Goal: Task Accomplishment & Management: Manage account settings

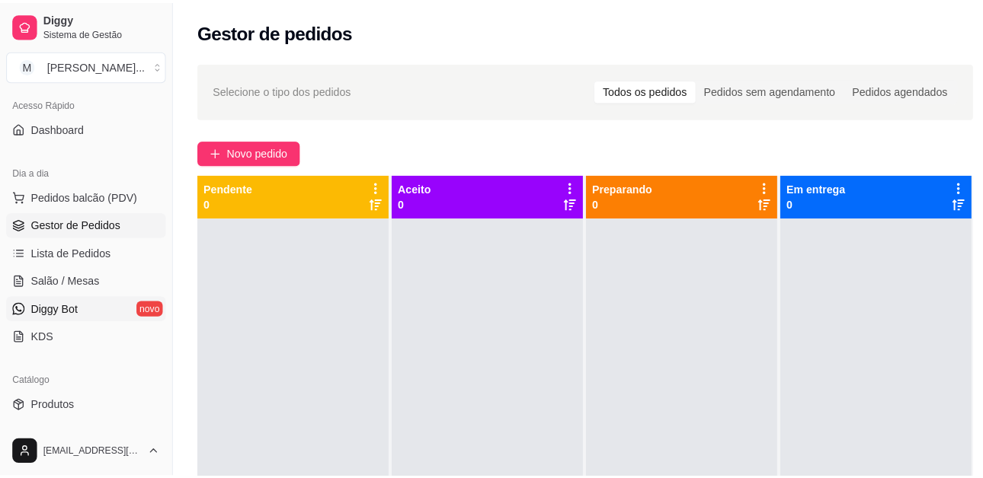
scroll to position [76, 0]
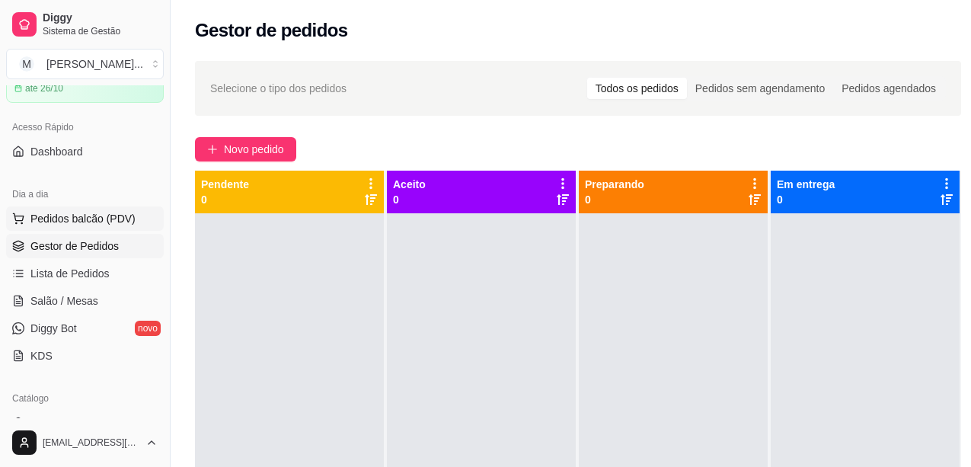
click at [123, 222] on span "Pedidos balcão (PDV)" at bounding box center [82, 218] width 105 height 15
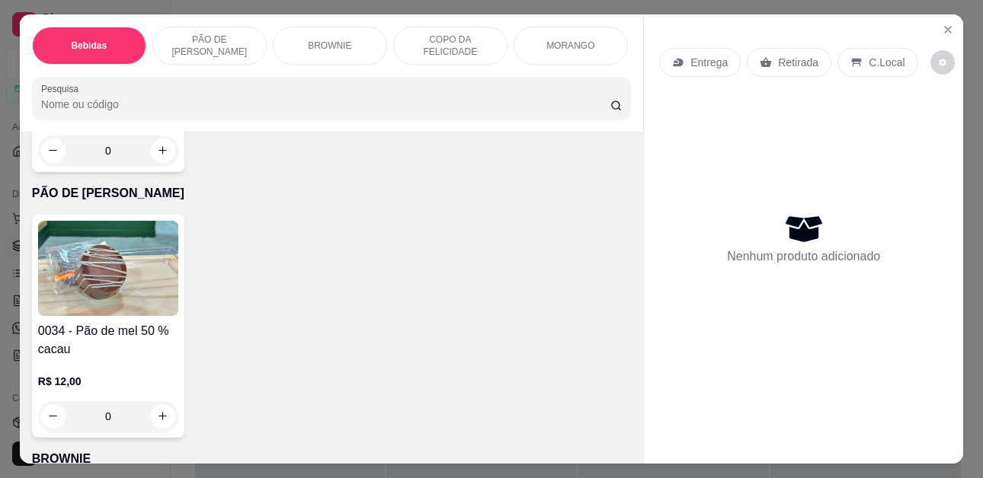
scroll to position [1371, 0]
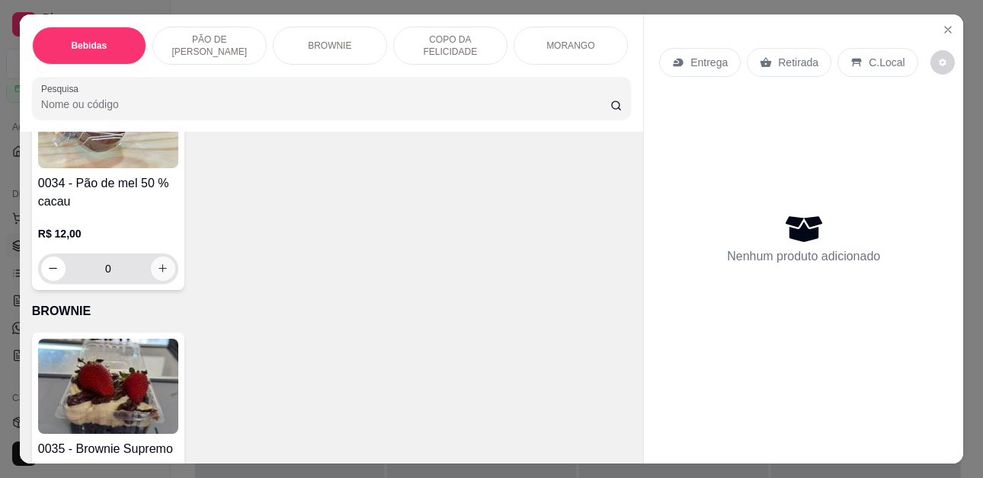
click at [163, 279] on button "increase-product-quantity" at bounding box center [163, 269] width 24 height 24
type input "1"
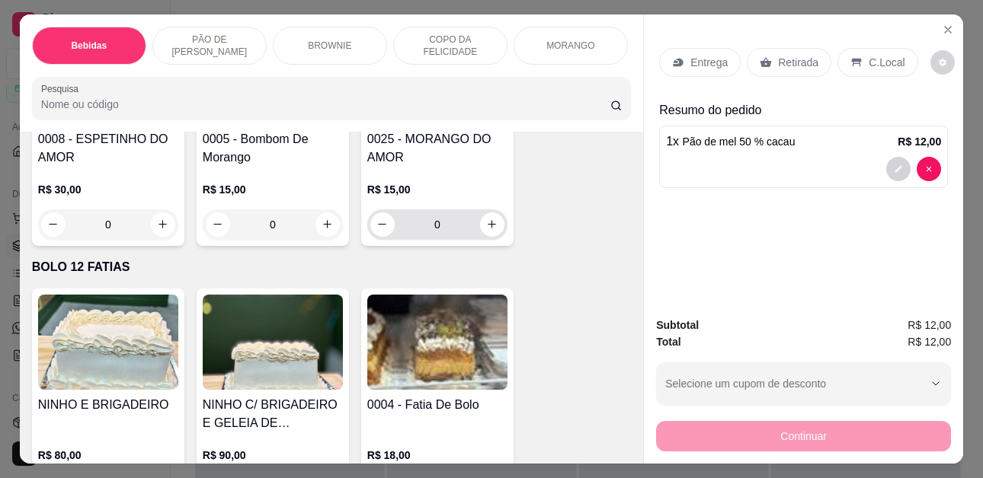
scroll to position [3125, 0]
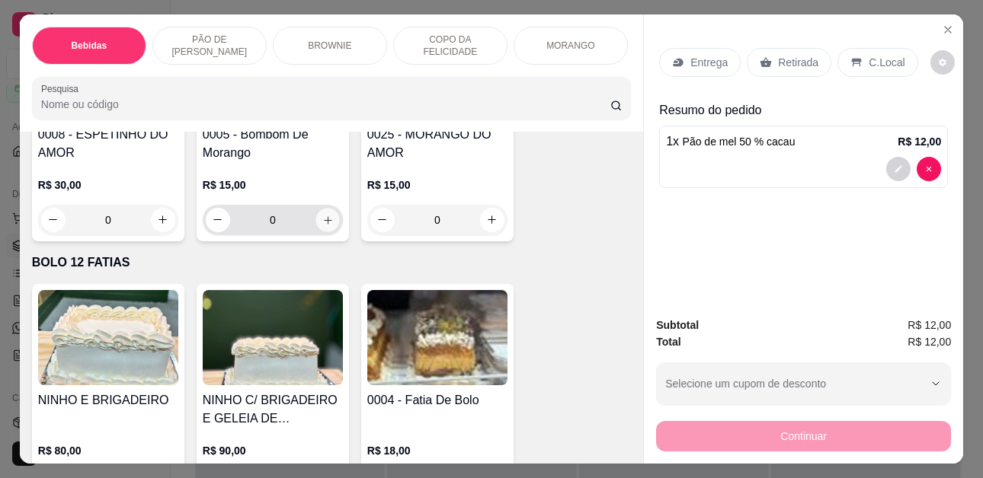
click at [322, 215] on icon "increase-product-quantity" at bounding box center [327, 220] width 11 height 11
type input "2"
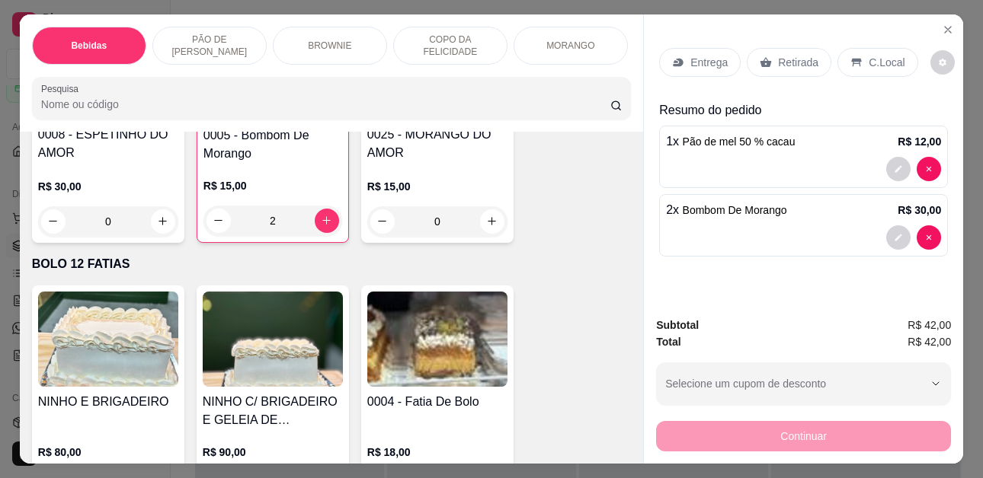
click at [855, 50] on div "C.Local" at bounding box center [877, 62] width 80 height 29
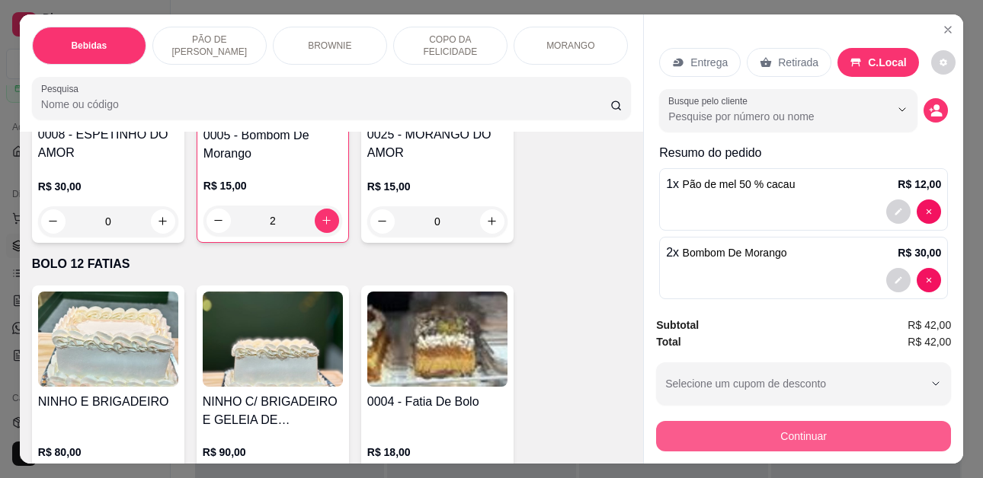
click at [852, 435] on button "Continuar" at bounding box center [803, 436] width 295 height 30
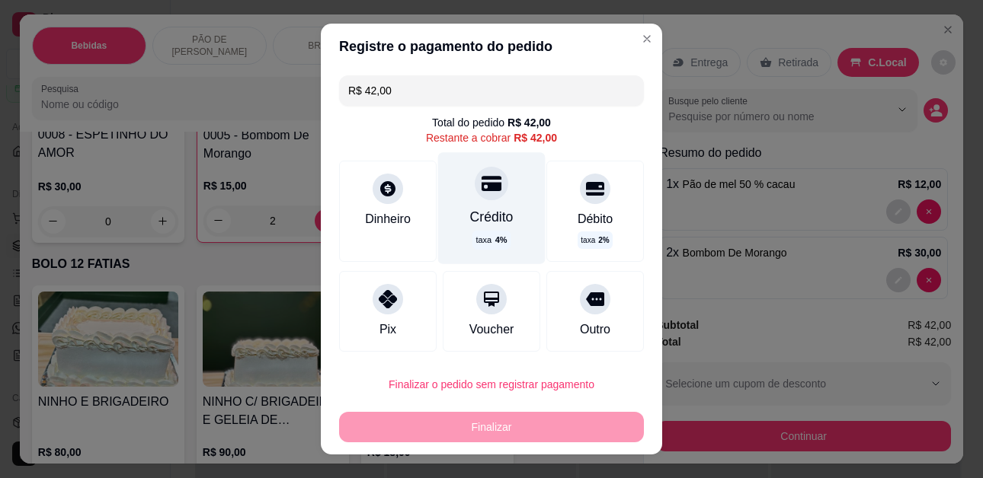
click at [479, 206] on div "Crédito taxa 4 %" at bounding box center [491, 208] width 107 height 111
type input "R$ 0,00"
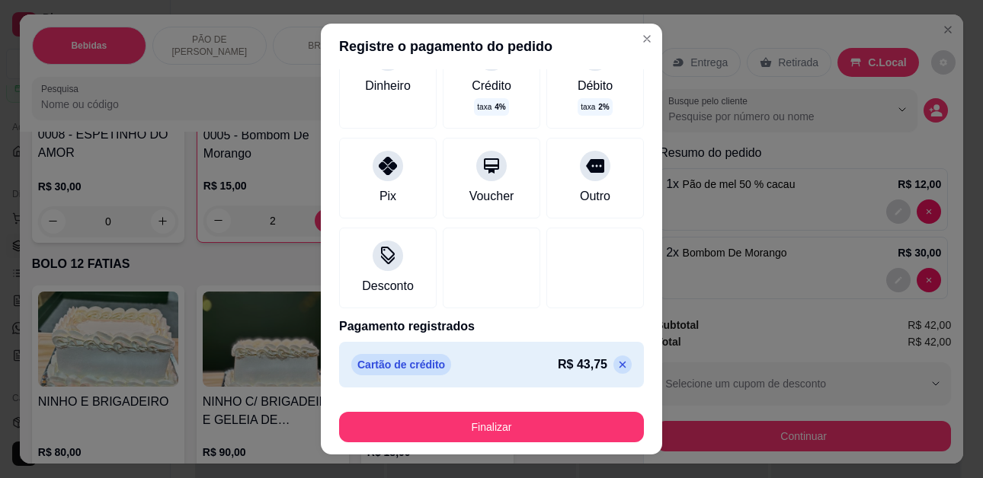
scroll to position [25, 0]
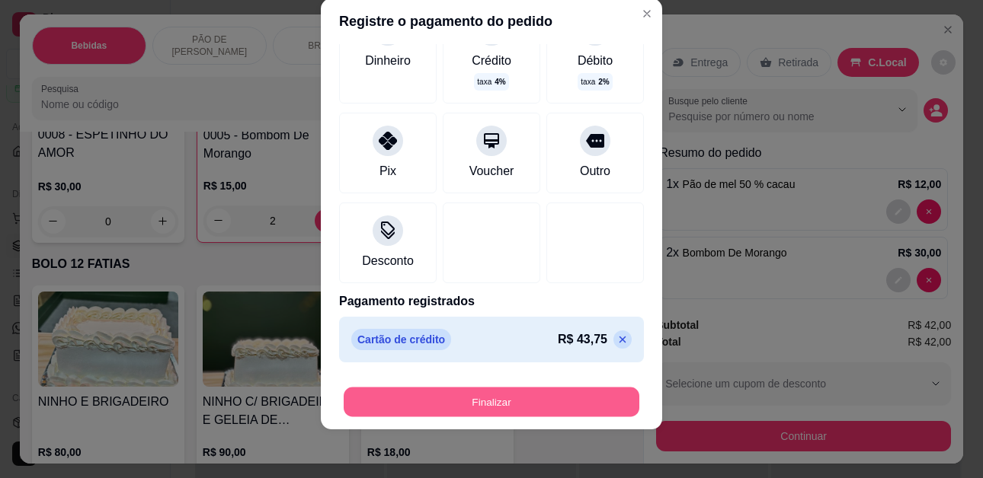
click at [553, 400] on button "Finalizar" at bounding box center [492, 402] width 296 height 30
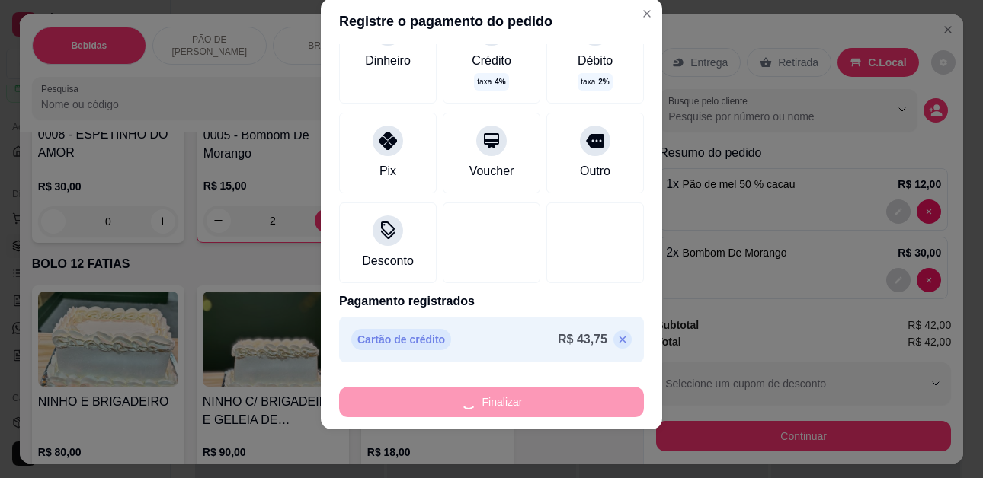
type input "0"
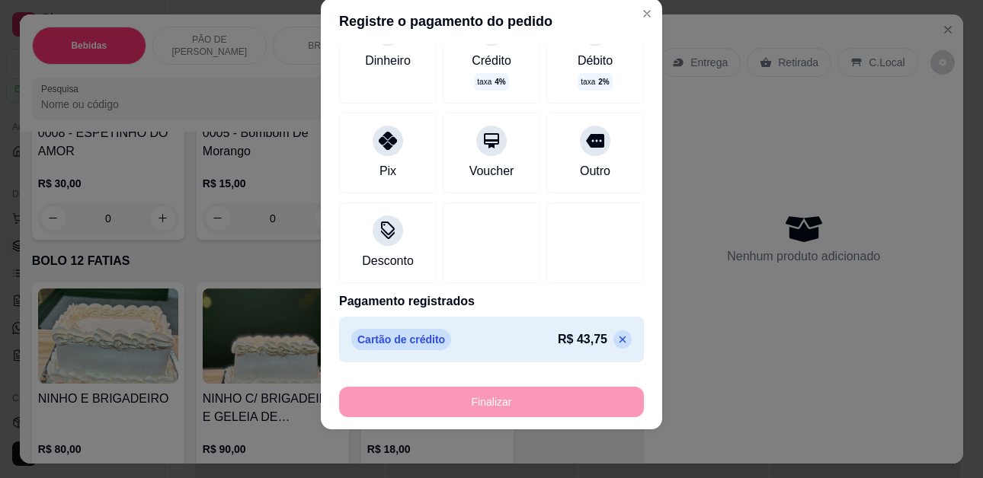
type input "-R$ 42,00"
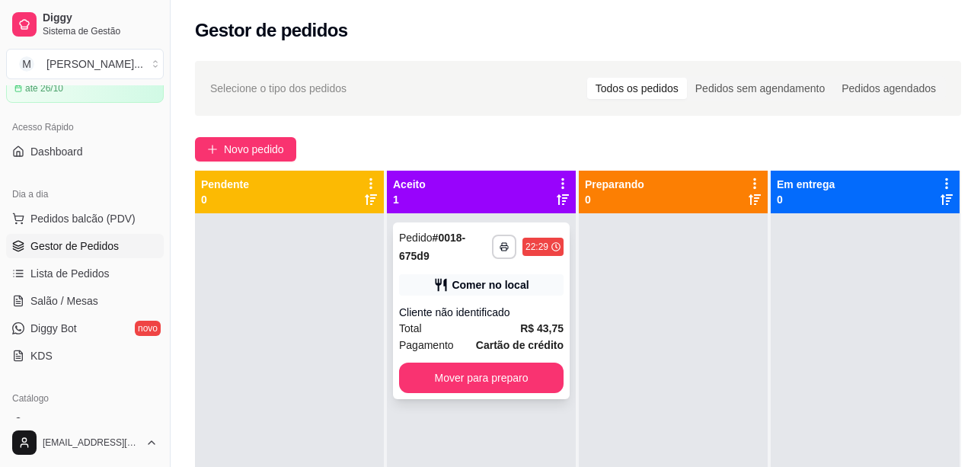
click at [456, 264] on div "Pedido # 0018-675d9" at bounding box center [445, 247] width 93 height 37
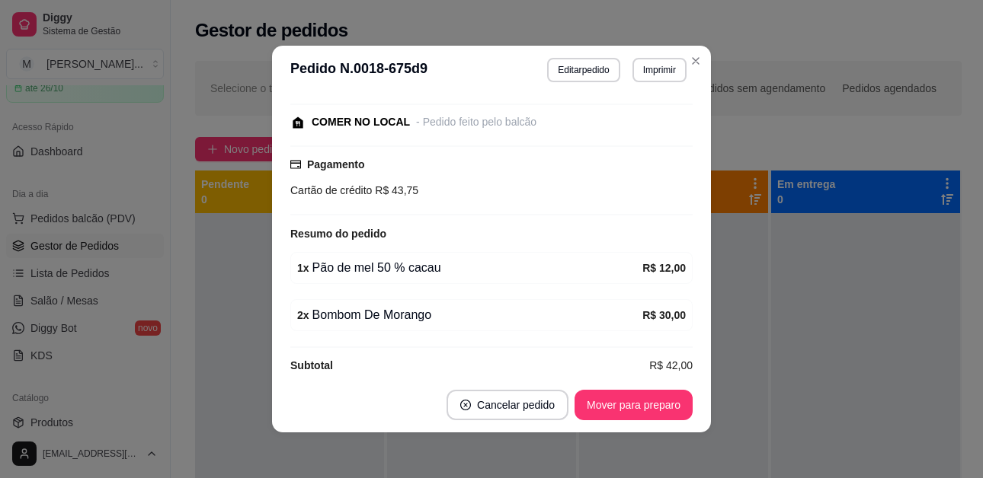
scroll to position [170, 0]
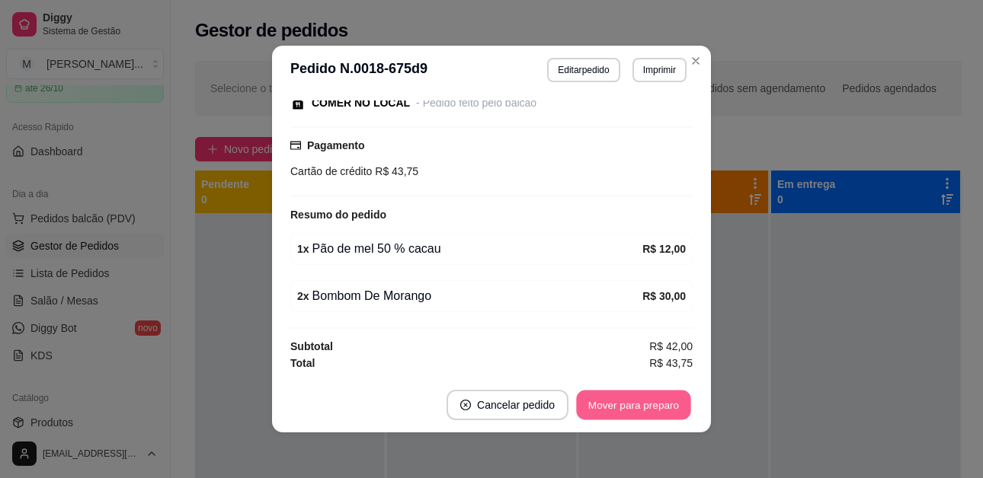
click at [658, 402] on button "Mover para preparo" at bounding box center [633, 406] width 114 height 30
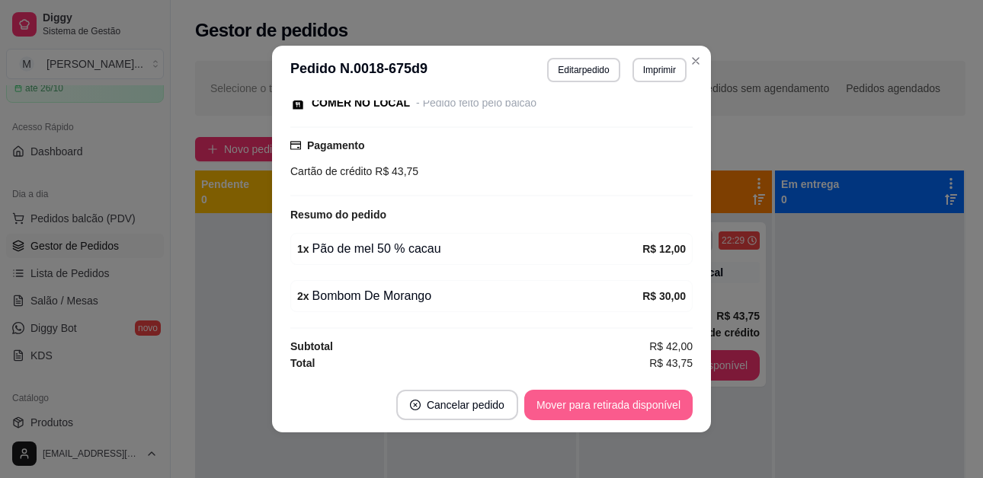
click at [641, 411] on button "Mover para retirada disponível" at bounding box center [608, 405] width 168 height 30
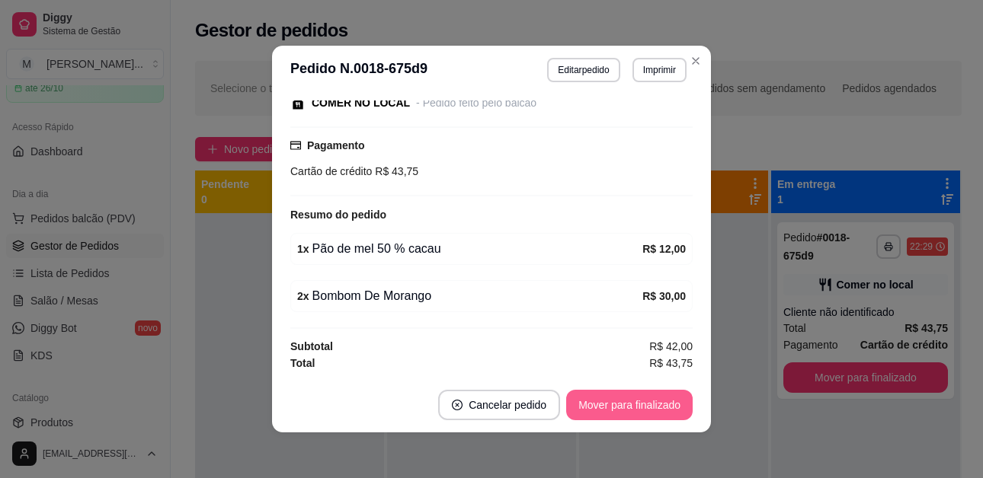
click at [643, 403] on button "Mover para finalizado" at bounding box center [629, 405] width 126 height 30
click at [643, 403] on div "Mover para finalizado" at bounding box center [619, 405] width 148 height 30
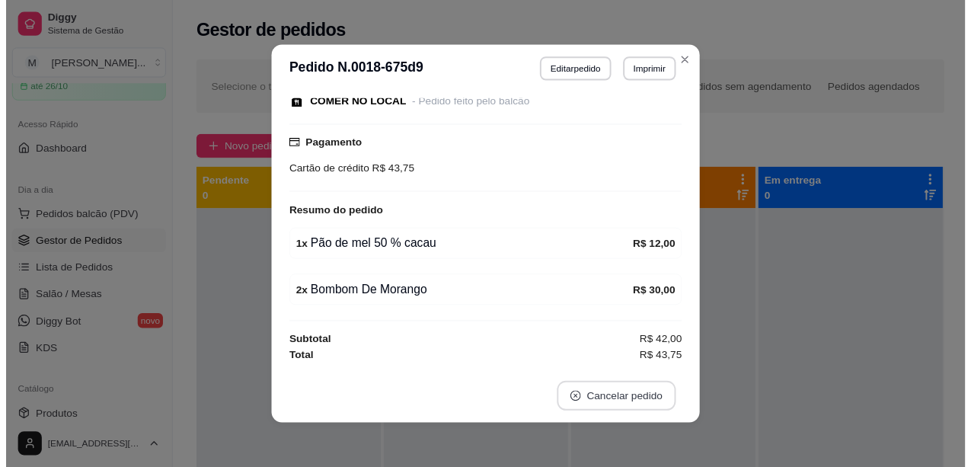
scroll to position [104, 0]
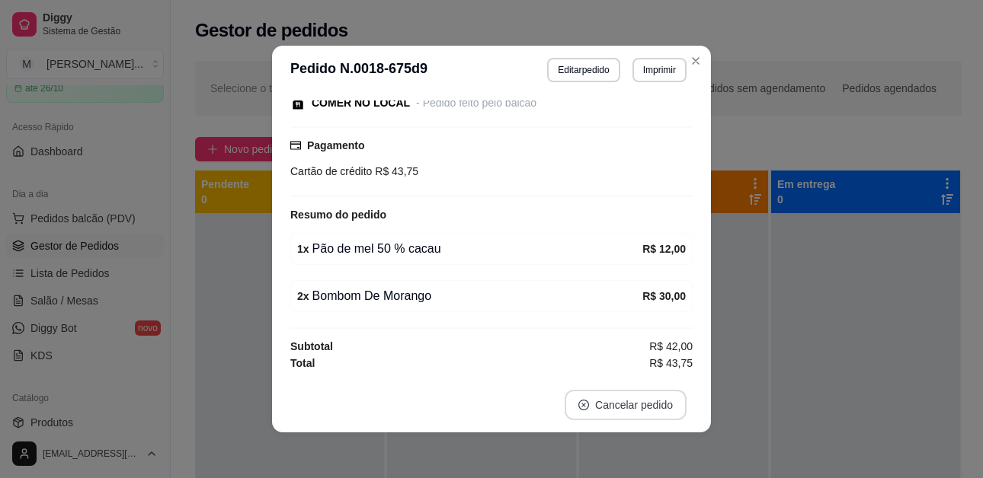
click at [643, 403] on button "Cancelar pedido" at bounding box center [626, 405] width 122 height 30
click at [687, 59] on div "**********" at bounding box center [491, 239] width 983 height 478
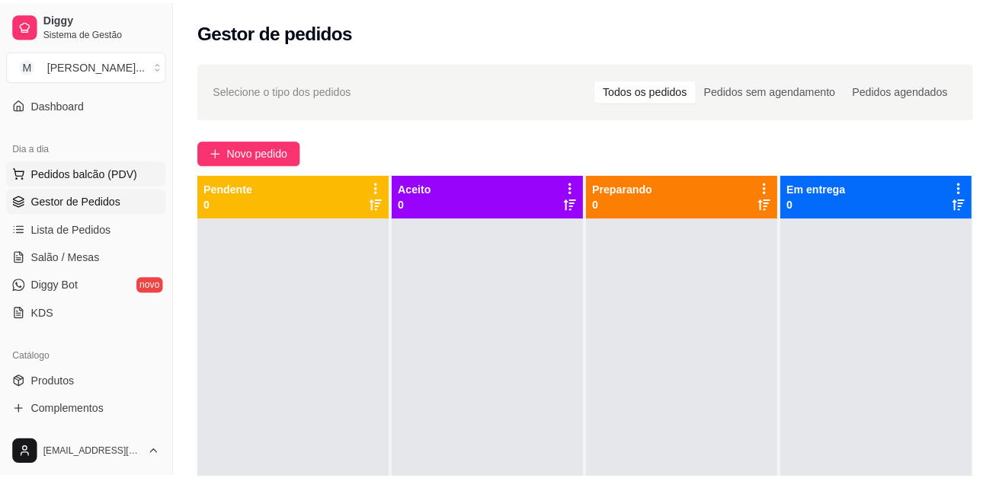
scroll to position [152, 0]
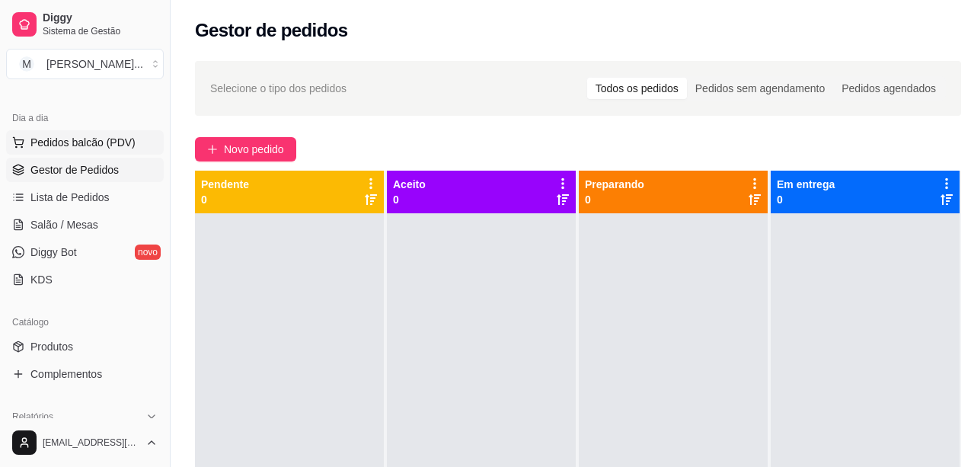
click at [103, 139] on span "Pedidos balcão (PDV)" at bounding box center [82, 142] width 105 height 15
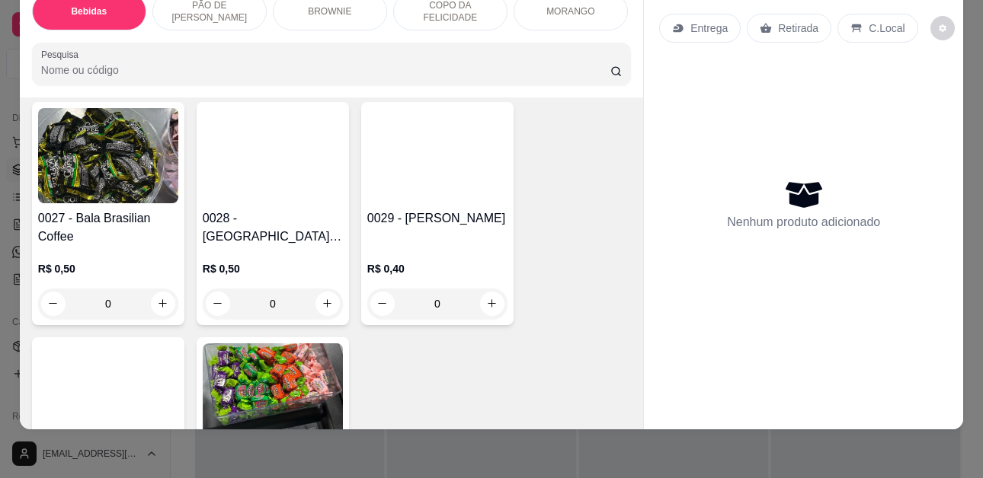
scroll to position [4114, 0]
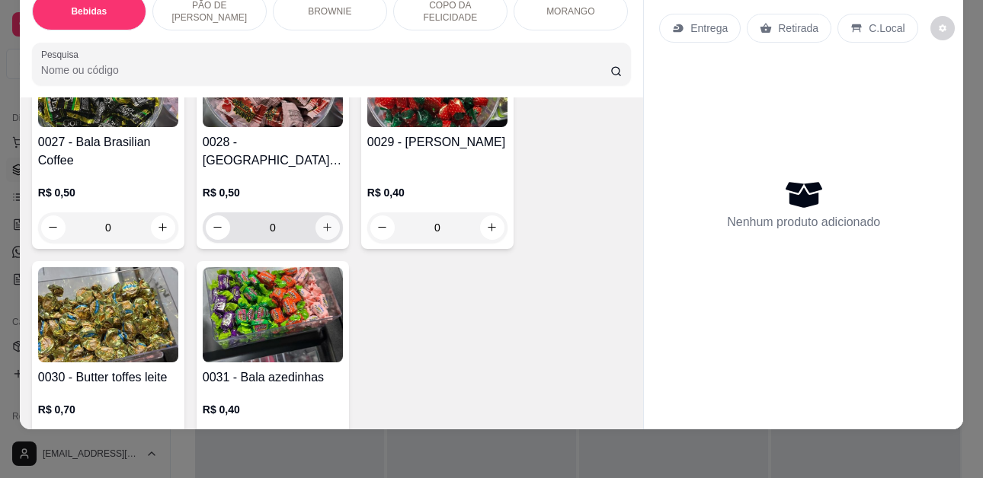
click at [331, 216] on button "increase-product-quantity" at bounding box center [327, 228] width 24 height 24
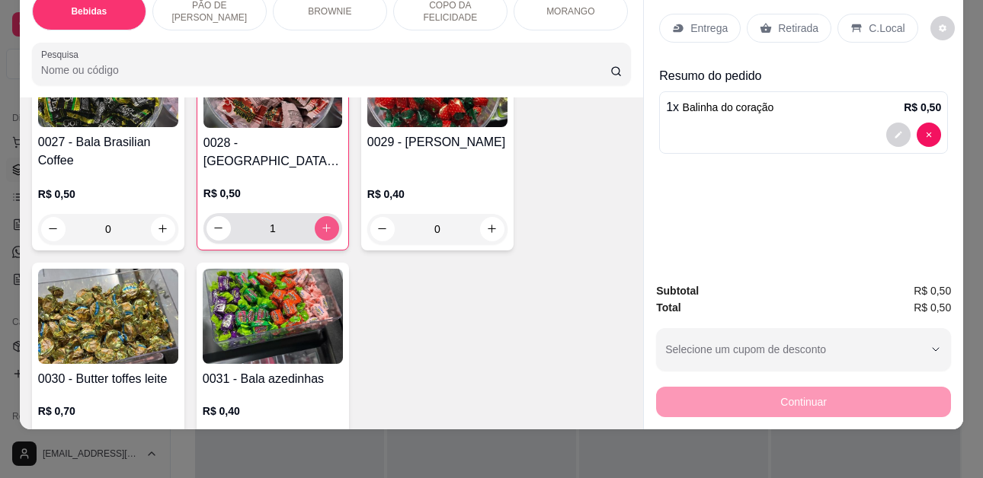
click at [331, 216] on button "increase-product-quantity" at bounding box center [327, 228] width 24 height 24
click at [327, 216] on button "increase-product-quantity" at bounding box center [327, 228] width 24 height 24
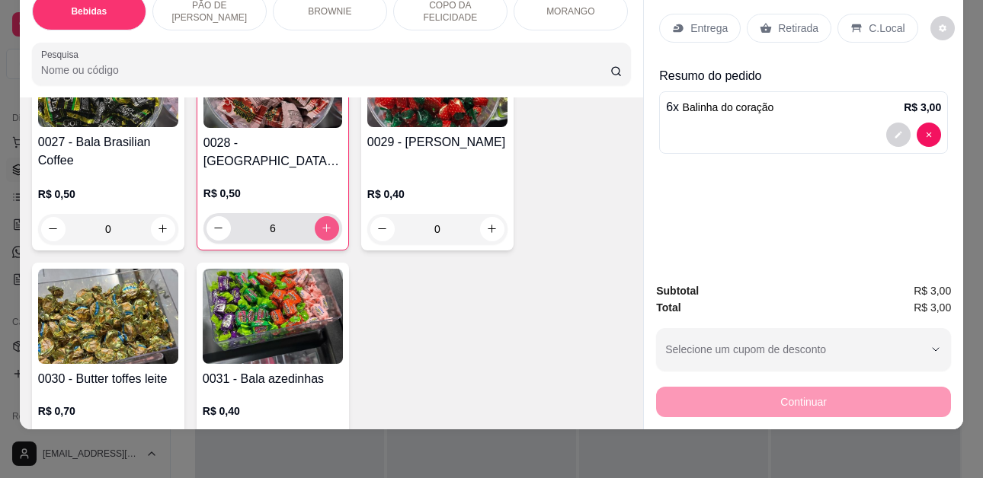
click at [327, 216] on button "increase-product-quantity" at bounding box center [327, 228] width 24 height 24
type input "10"
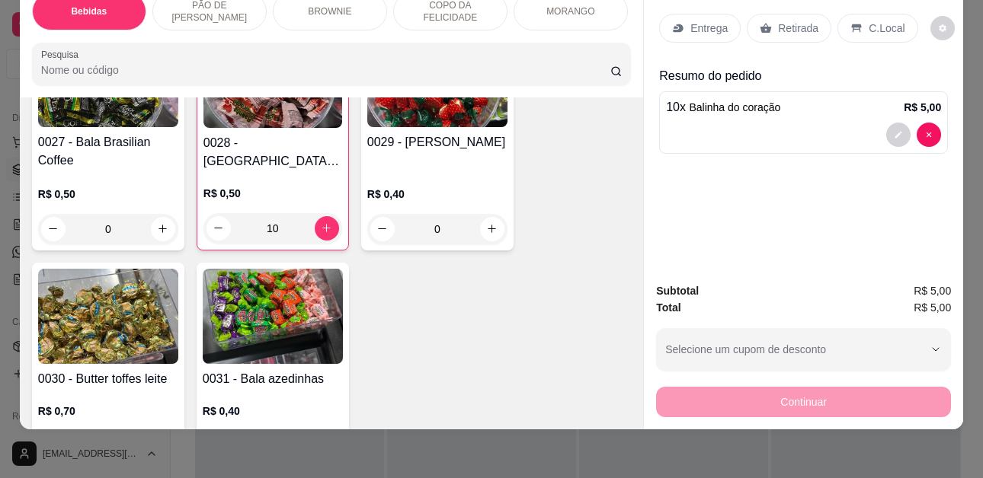
click at [811, 14] on div "Retirada" at bounding box center [789, 28] width 85 height 29
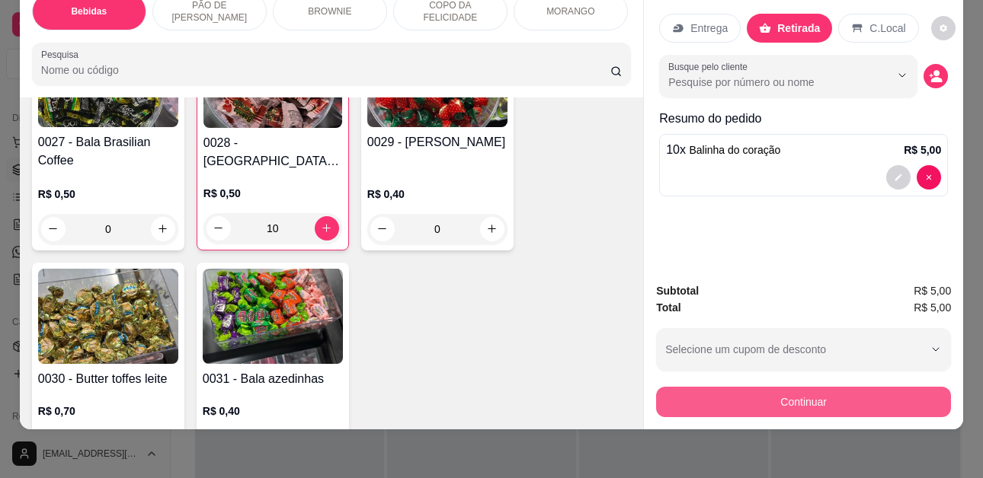
click at [838, 393] on button "Continuar" at bounding box center [803, 402] width 295 height 30
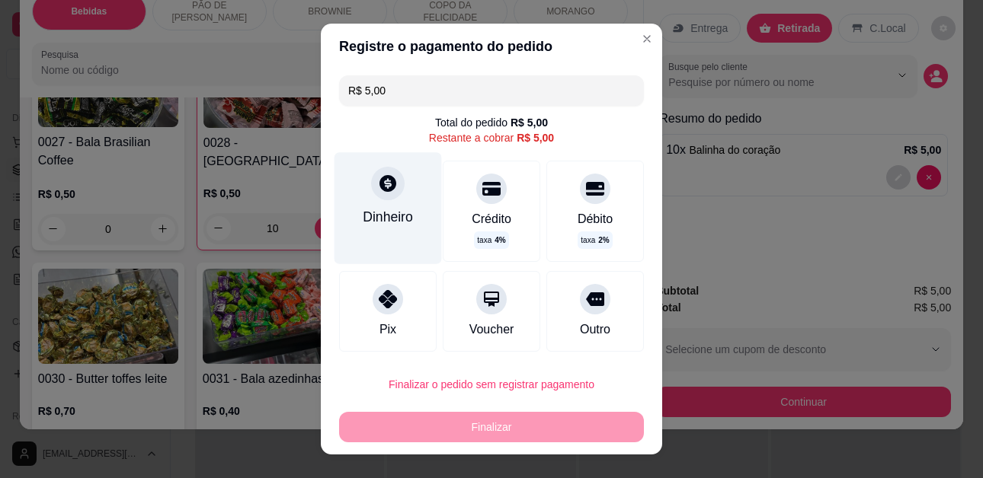
click at [397, 232] on div "Dinheiro" at bounding box center [387, 208] width 107 height 111
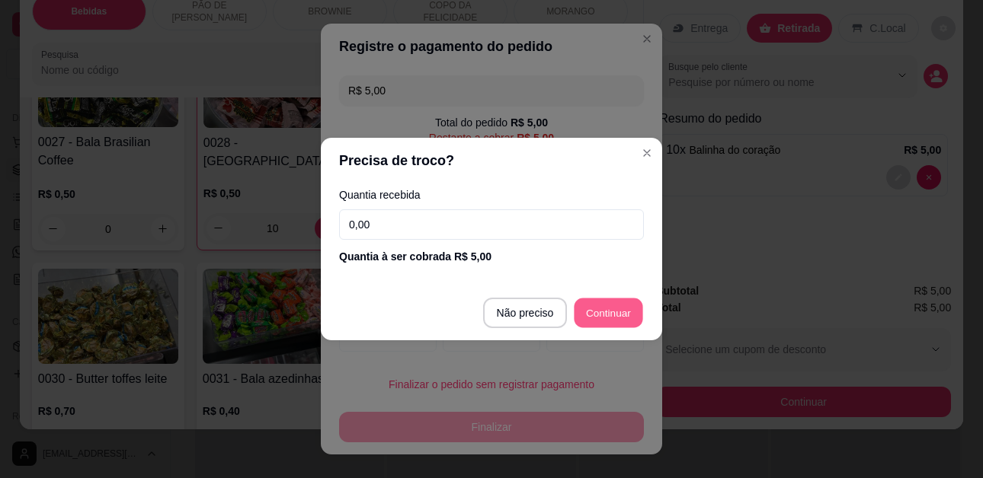
type input "R$ 0,00"
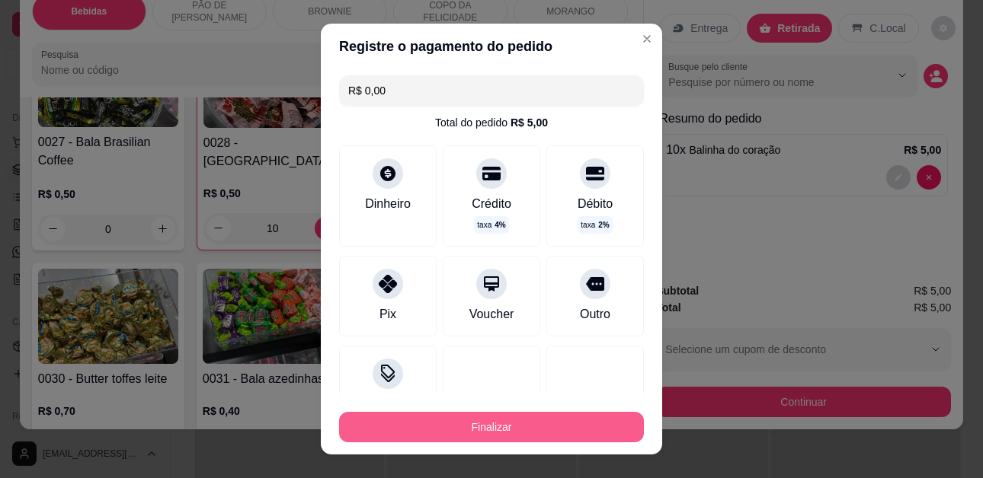
click at [509, 421] on button "Finalizar" at bounding box center [491, 427] width 305 height 30
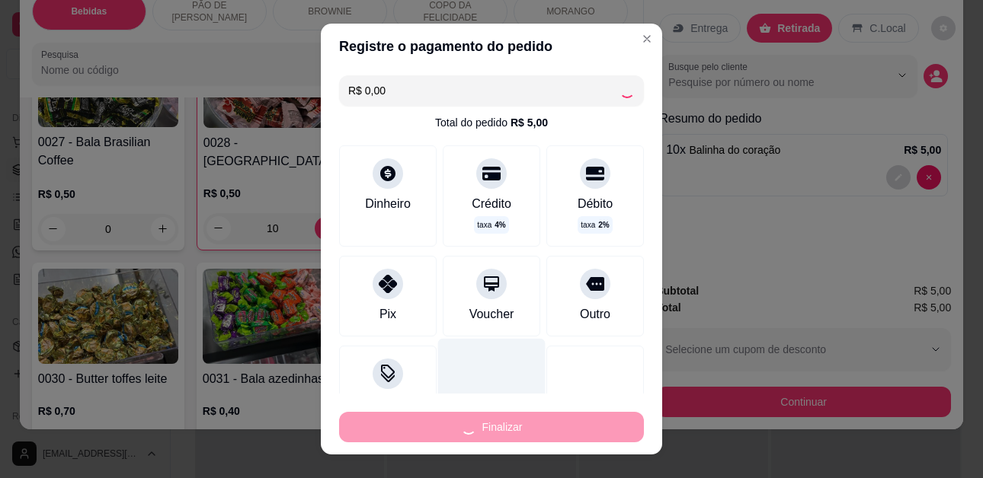
type input "0"
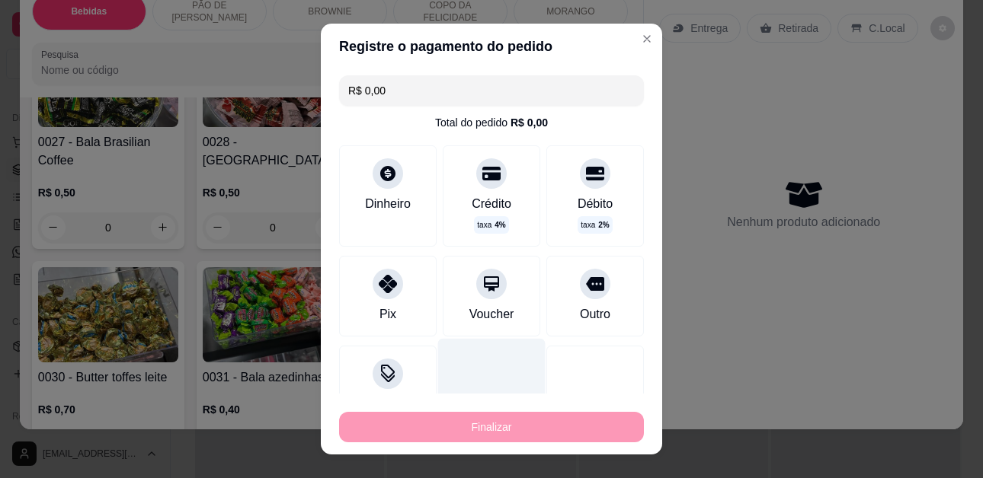
type input "-R$ 5,00"
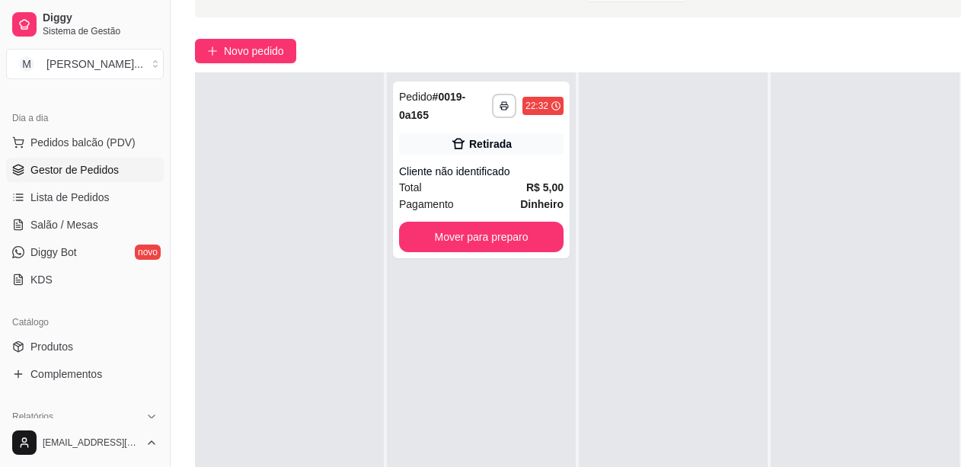
scroll to position [244, 0]
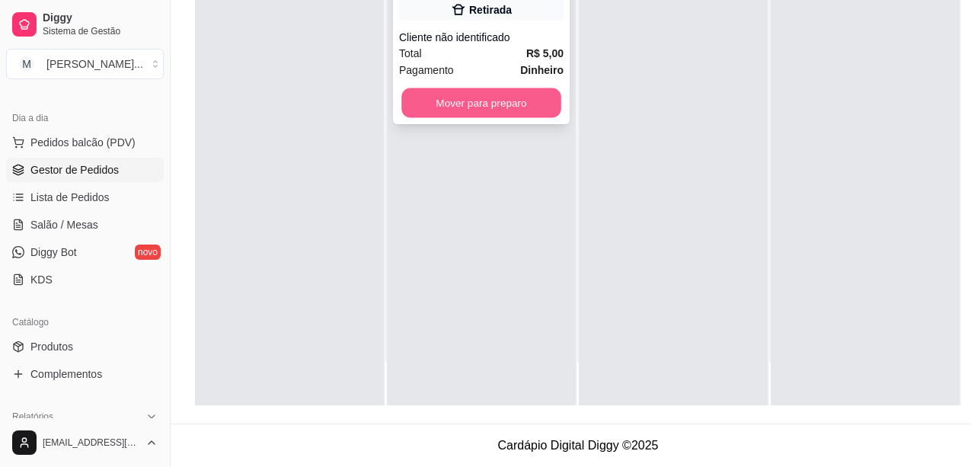
click at [523, 94] on button "Mover para preparo" at bounding box center [482, 103] width 160 height 30
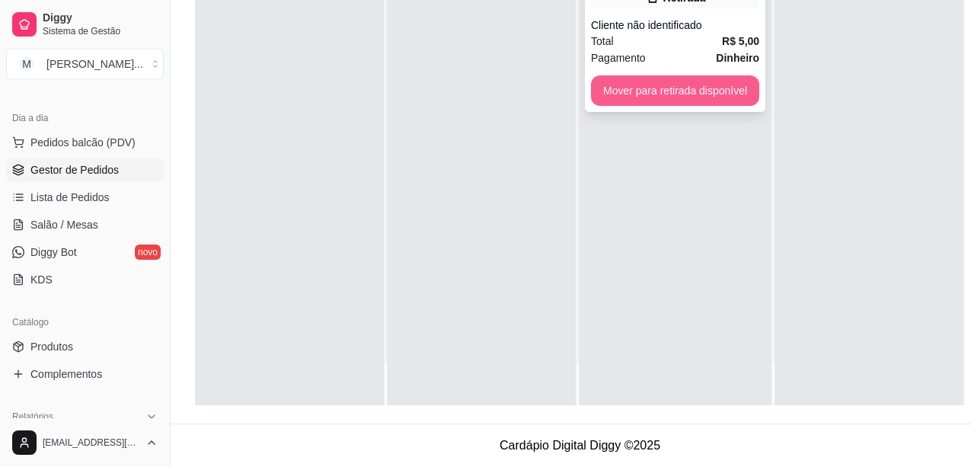
click at [627, 85] on button "Mover para retirada disponível" at bounding box center [675, 90] width 168 height 30
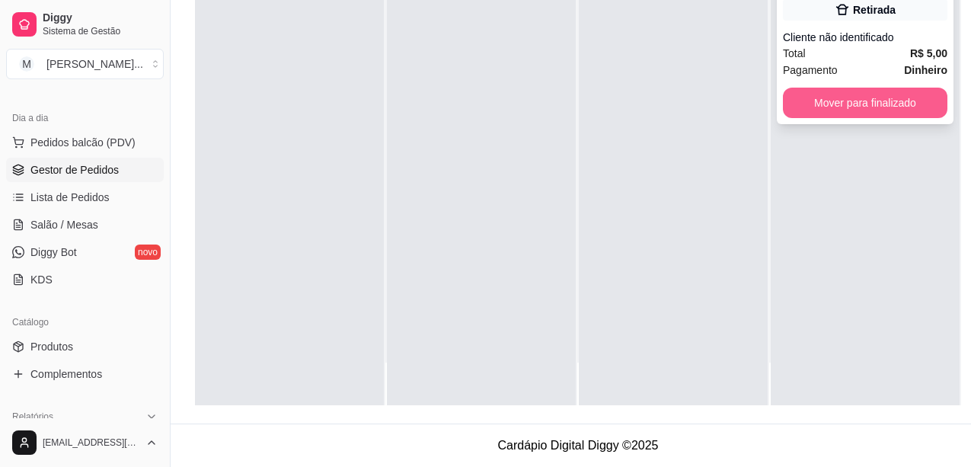
click at [871, 88] on button "Mover para finalizado" at bounding box center [865, 103] width 165 height 30
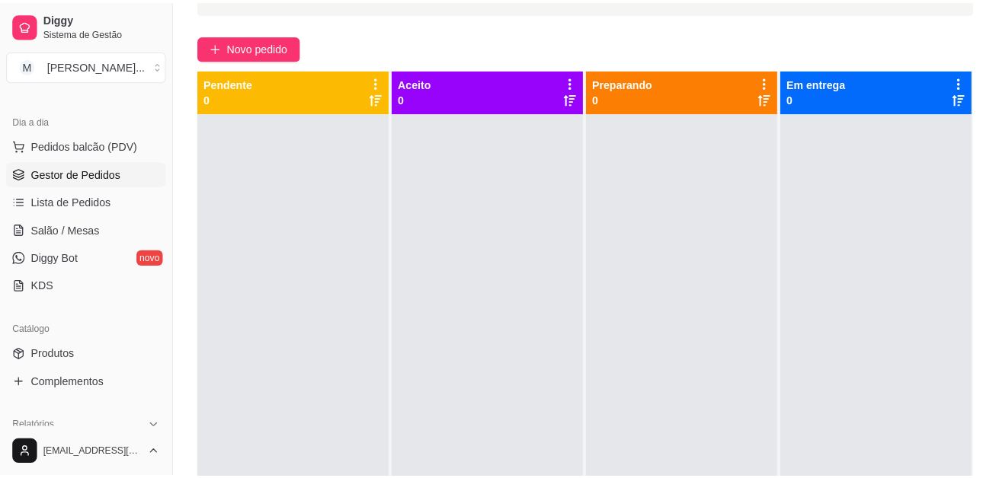
scroll to position [0, 0]
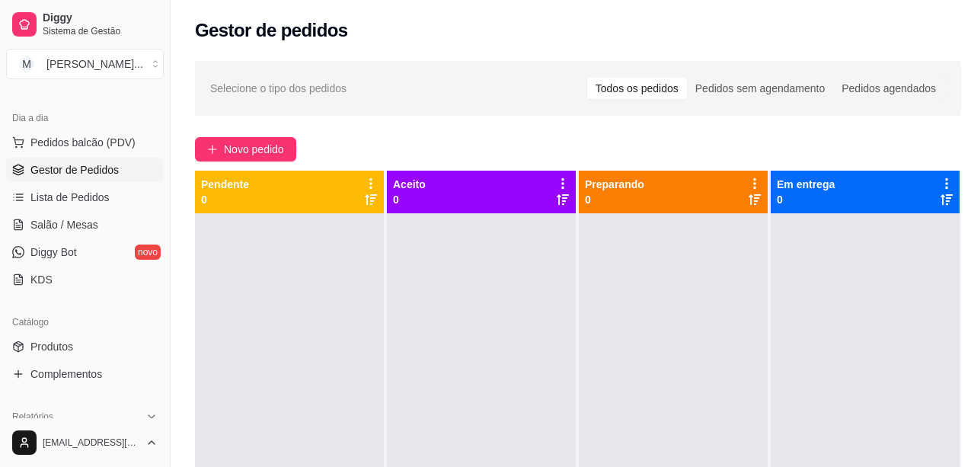
click at [503, 348] on div at bounding box center [481, 446] width 189 height 467
click at [72, 136] on span "Pedidos balcão (PDV)" at bounding box center [82, 142] width 105 height 15
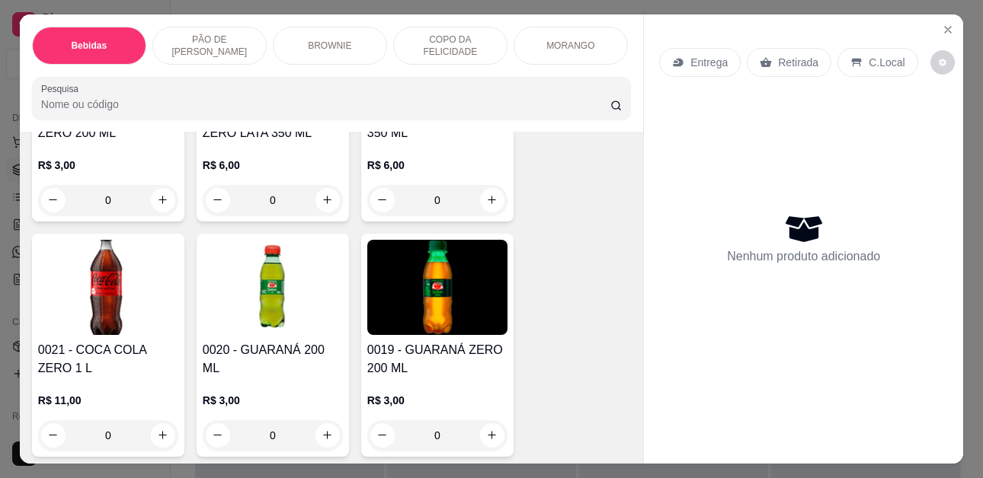
scroll to position [229, 0]
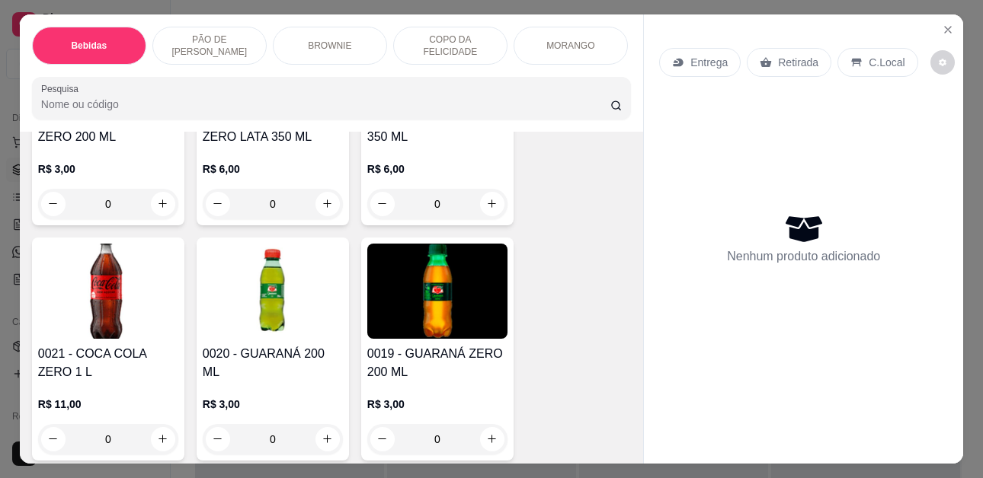
click at [207, 34] on p "PÃO DE [PERSON_NAME]" at bounding box center [209, 46] width 88 height 24
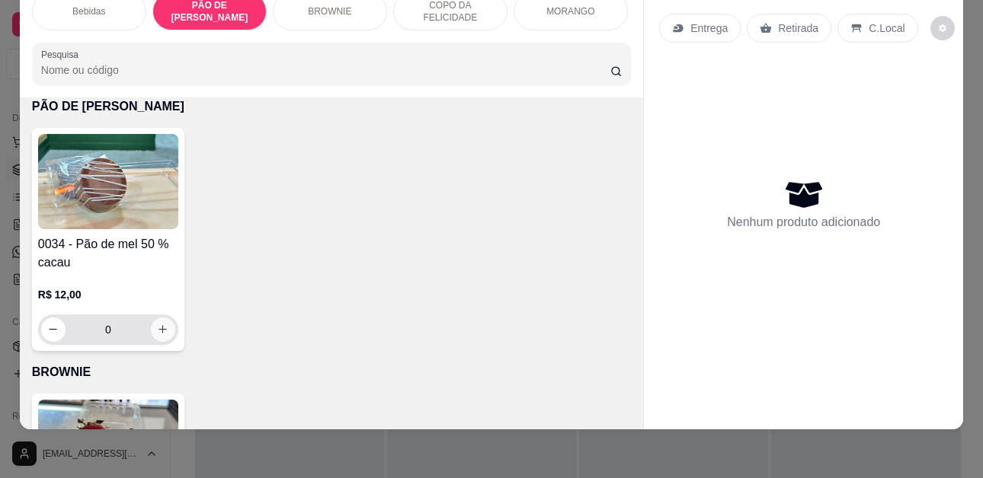
click at [163, 334] on button "increase-product-quantity" at bounding box center [163, 330] width 24 height 24
type input "1"
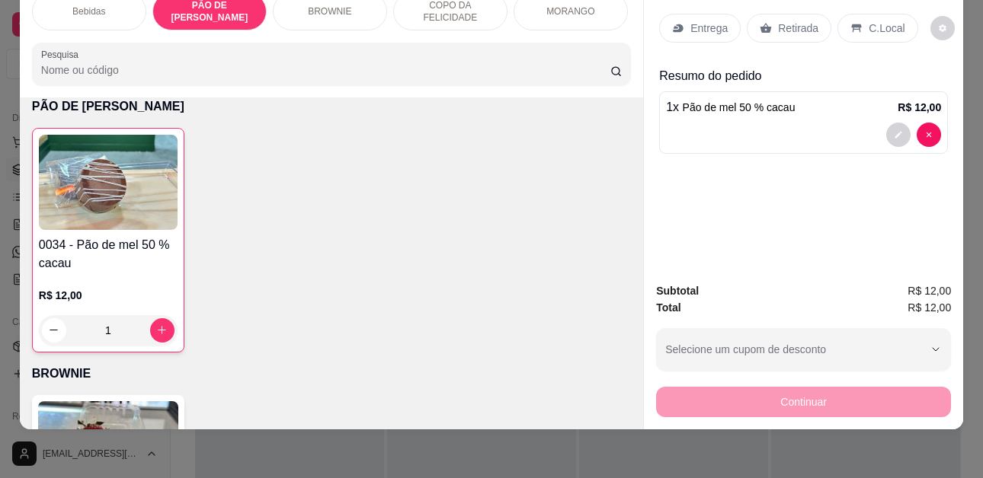
click at [869, 21] on p "C.Local" at bounding box center [887, 28] width 36 height 15
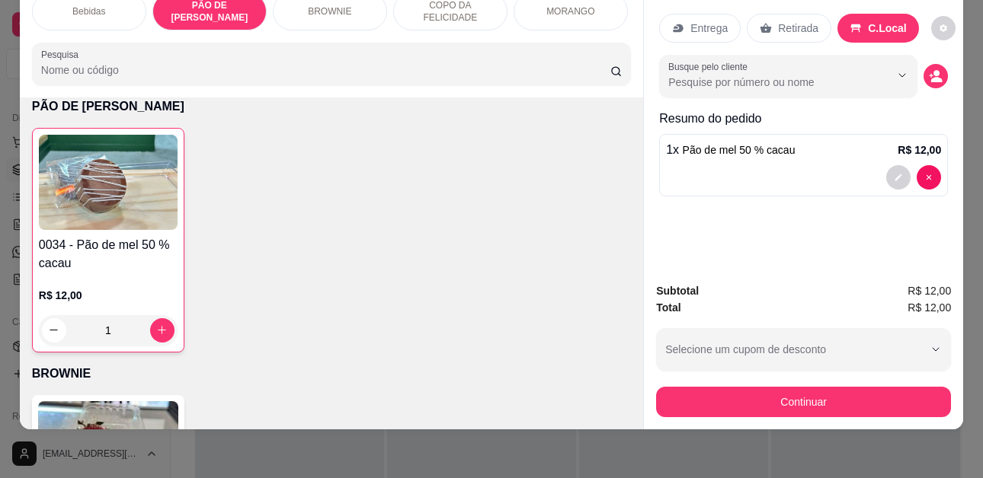
click at [770, 18] on div "Retirada" at bounding box center [789, 28] width 85 height 29
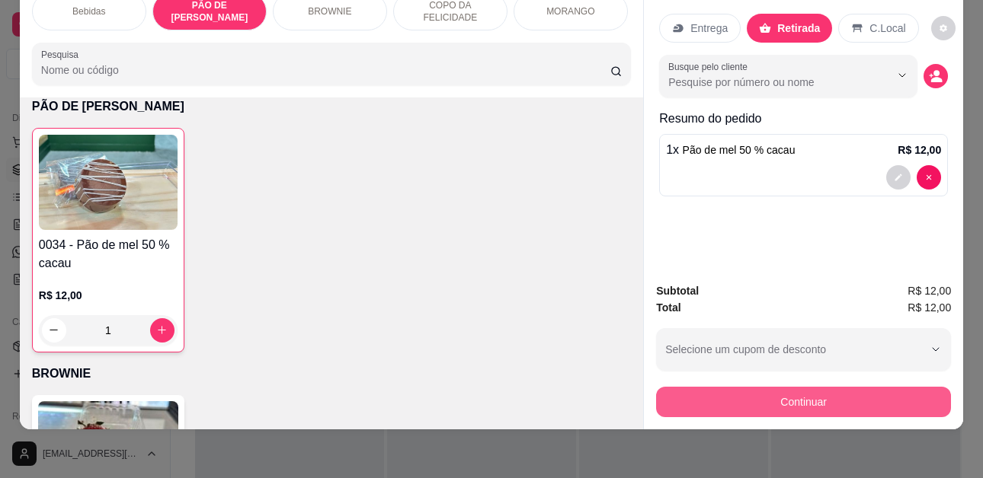
click at [829, 387] on button "Continuar" at bounding box center [803, 402] width 295 height 30
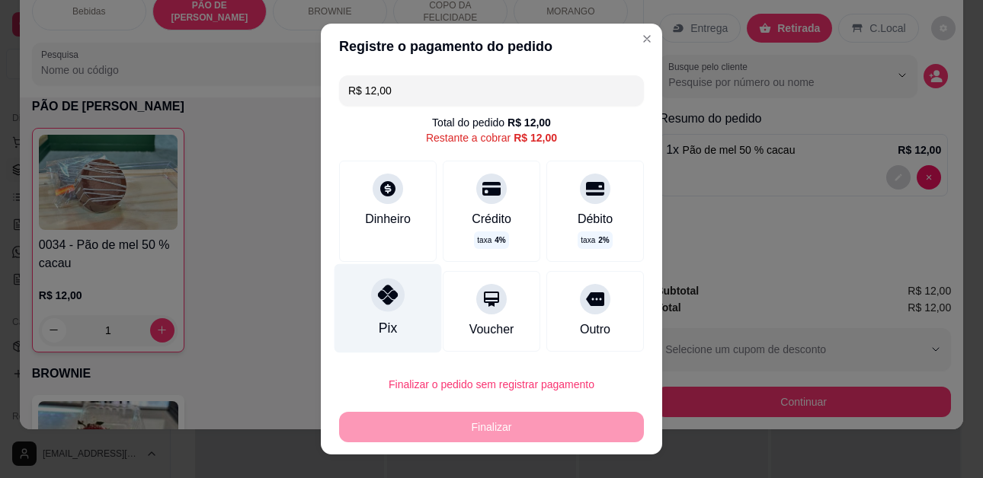
click at [379, 325] on div "Pix" at bounding box center [388, 329] width 18 height 20
type input "R$ 0,00"
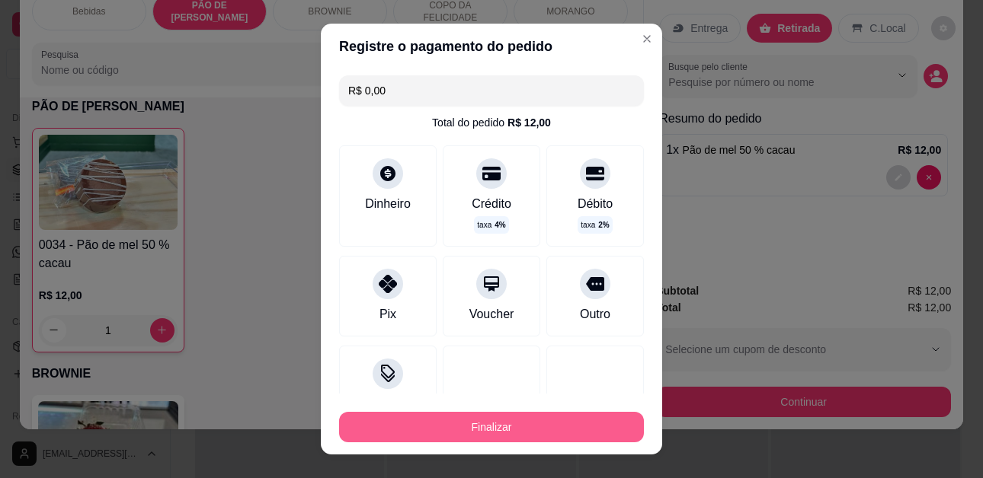
click at [466, 432] on button "Finalizar" at bounding box center [491, 427] width 305 height 30
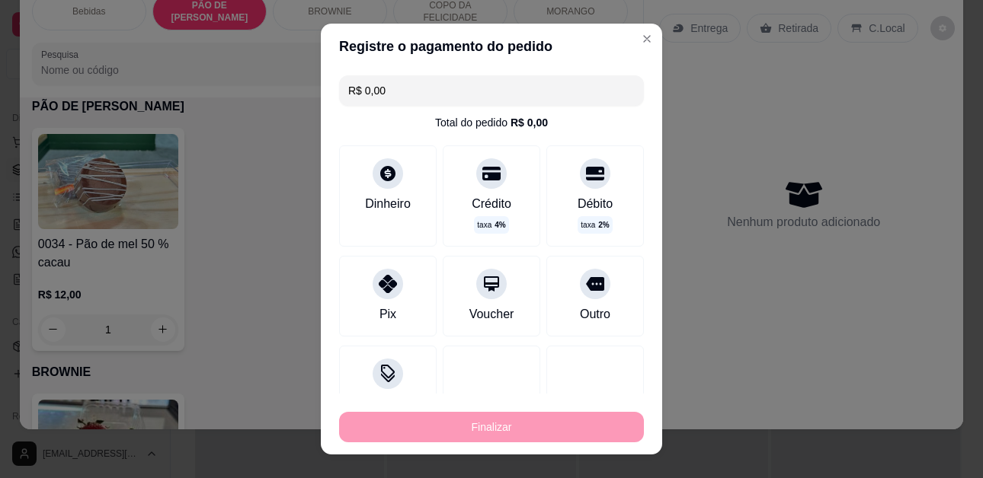
type input "0"
type input "-R$ 12,00"
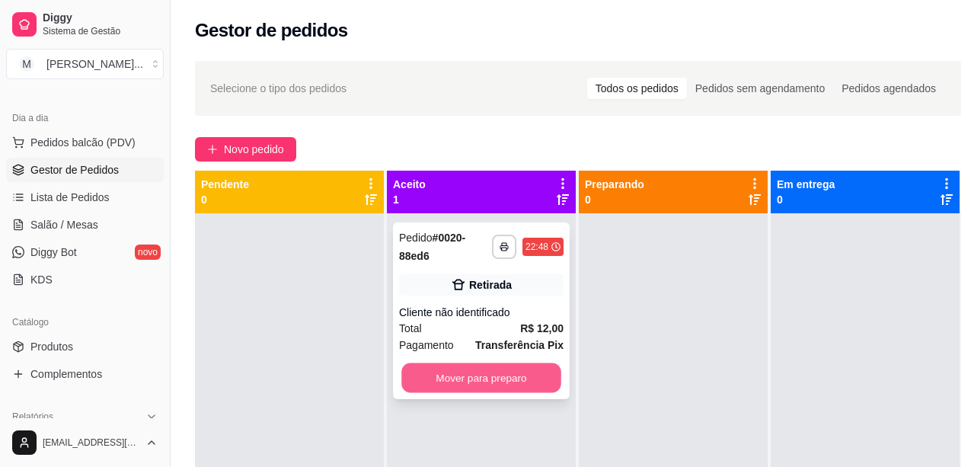
click at [472, 373] on button "Mover para preparo" at bounding box center [482, 378] width 160 height 30
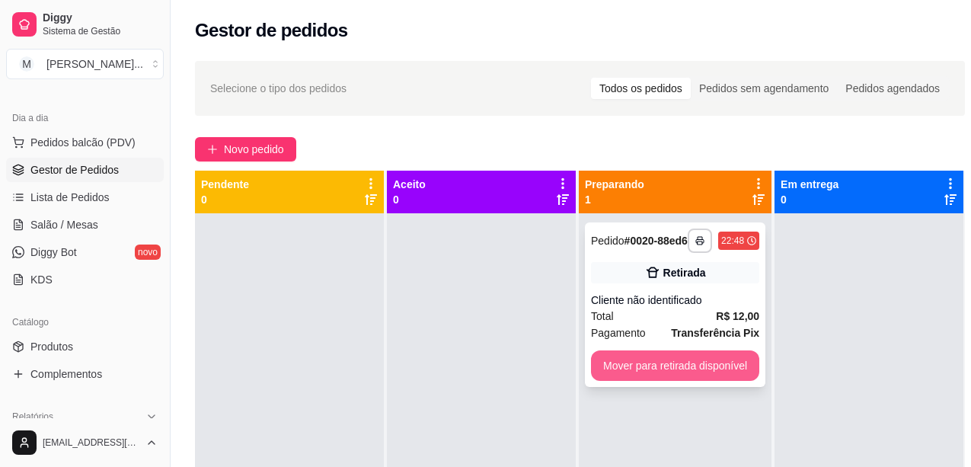
click at [653, 366] on button "Mover para retirada disponível" at bounding box center [675, 365] width 168 height 30
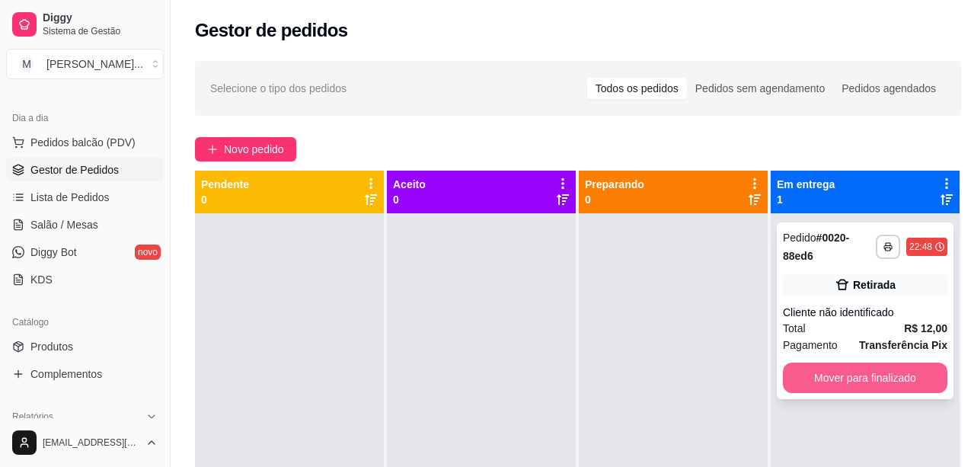
click at [811, 370] on button "Mover para finalizado" at bounding box center [865, 378] width 165 height 30
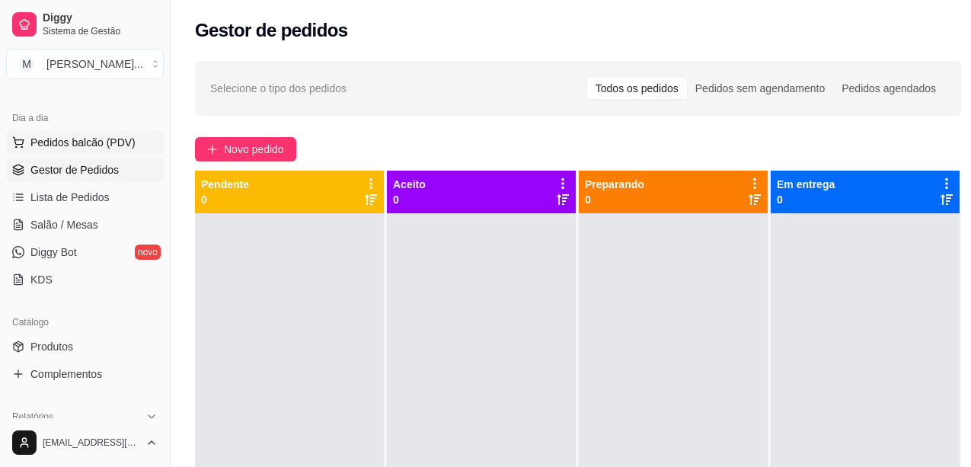
click at [124, 140] on span "Pedidos balcão (PDV)" at bounding box center [82, 142] width 105 height 15
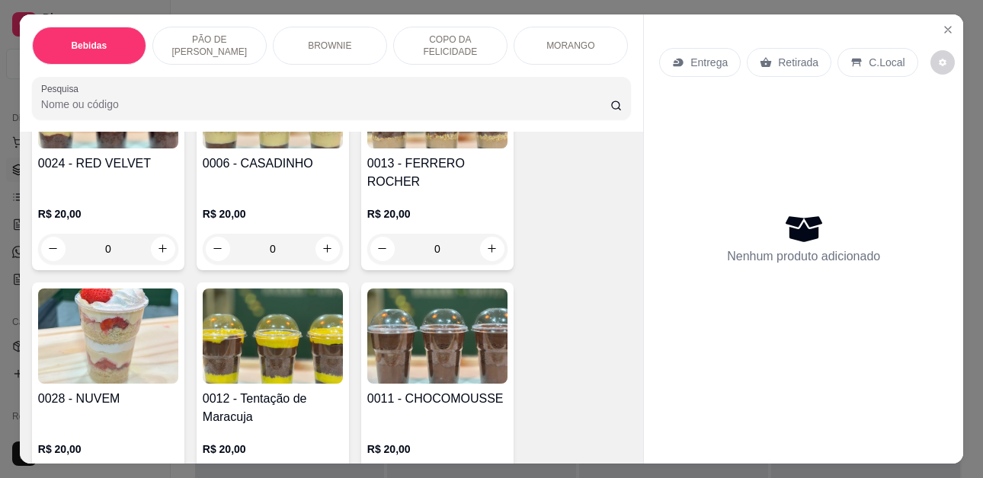
scroll to position [1981, 0]
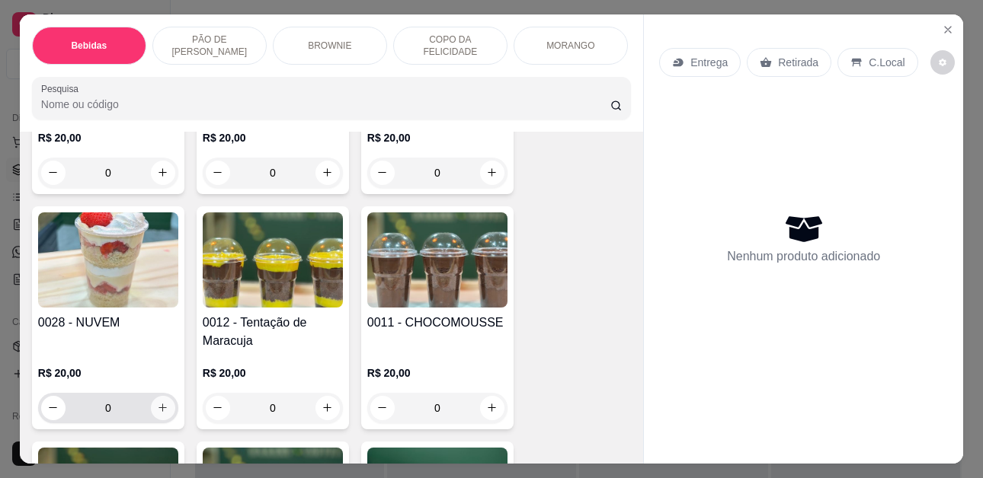
click at [157, 402] on icon "increase-product-quantity" at bounding box center [162, 407] width 11 height 11
type input "1"
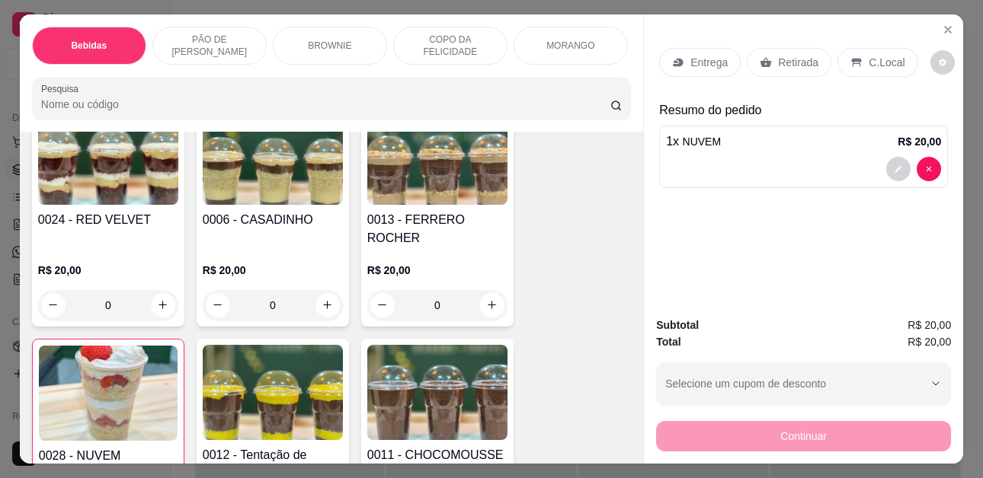
scroll to position [1752, 0]
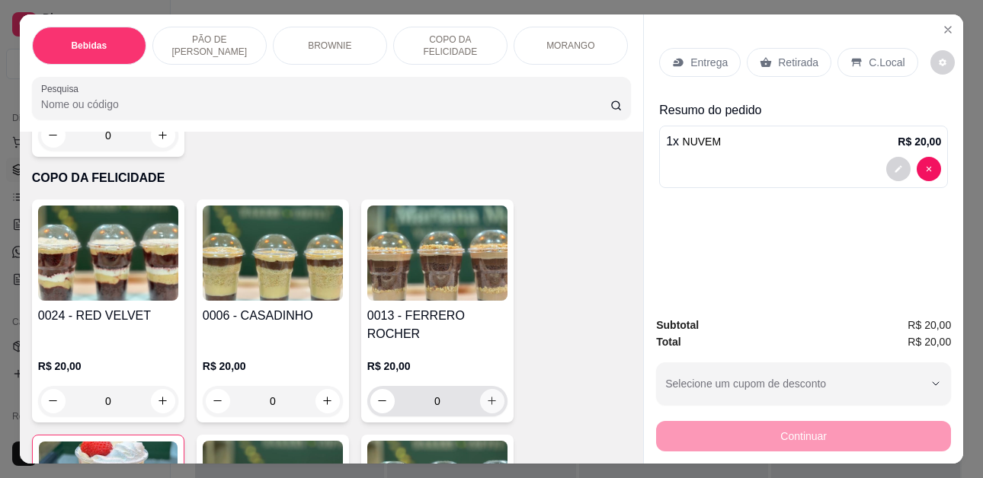
click at [488, 395] on icon "increase-product-quantity" at bounding box center [491, 400] width 11 height 11
type input "1"
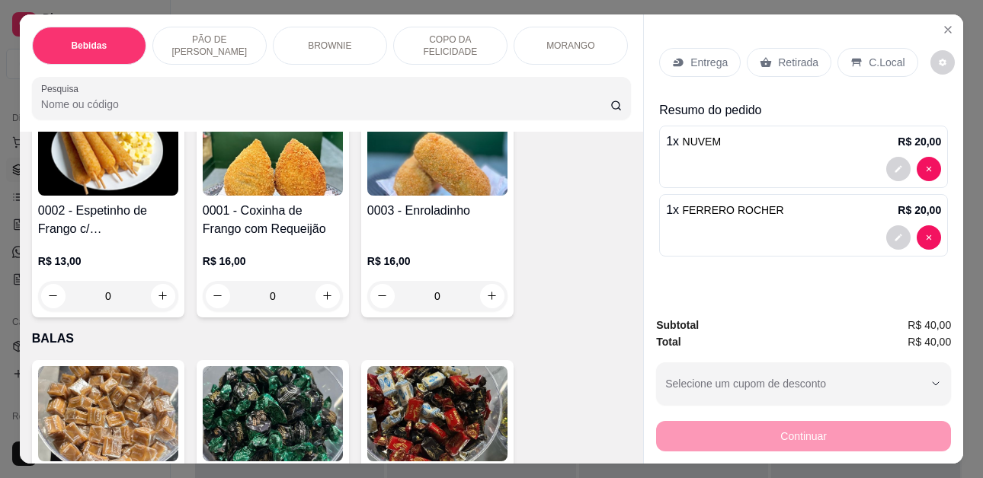
scroll to position [3581, 0]
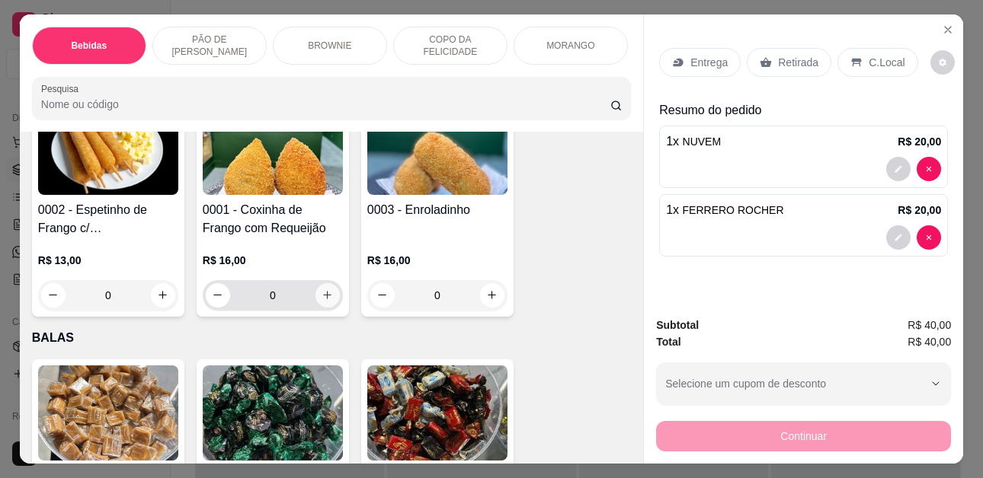
click at [325, 290] on icon "increase-product-quantity" at bounding box center [327, 295] width 11 height 11
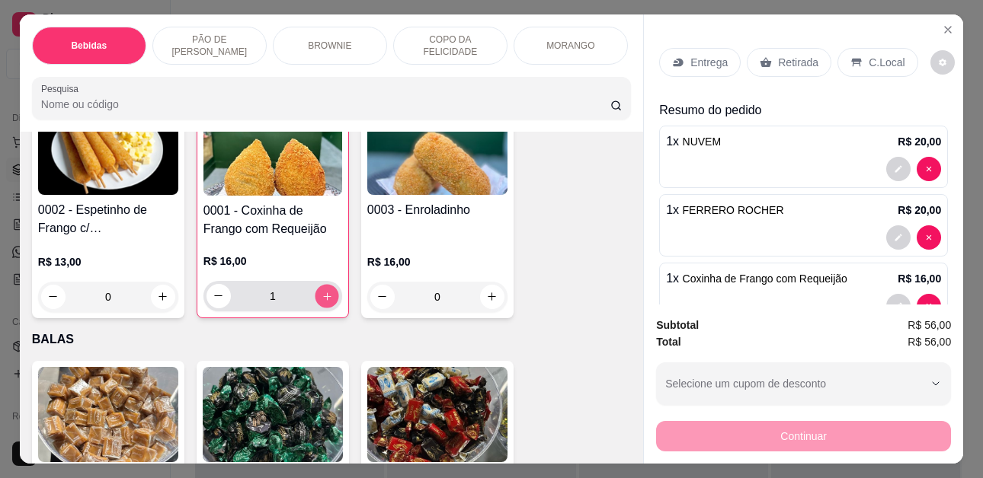
click at [325, 291] on icon "increase-product-quantity" at bounding box center [327, 296] width 11 height 11
type input "2"
click at [862, 421] on div "Continuar" at bounding box center [803, 435] width 295 height 34
click at [853, 434] on div "Continuar" at bounding box center [803, 435] width 295 height 34
click at [800, 60] on p "Retirada" at bounding box center [798, 62] width 40 height 15
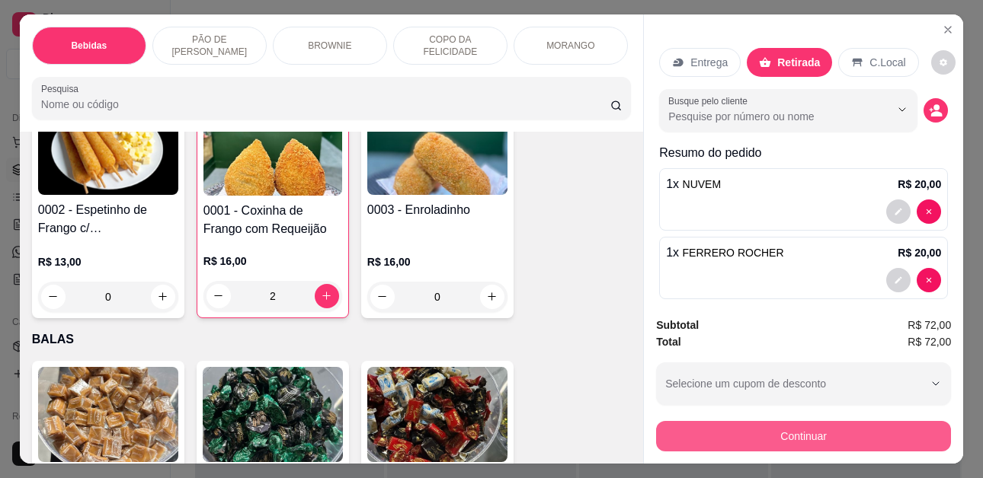
click at [835, 434] on button "Continuar" at bounding box center [803, 436] width 295 height 30
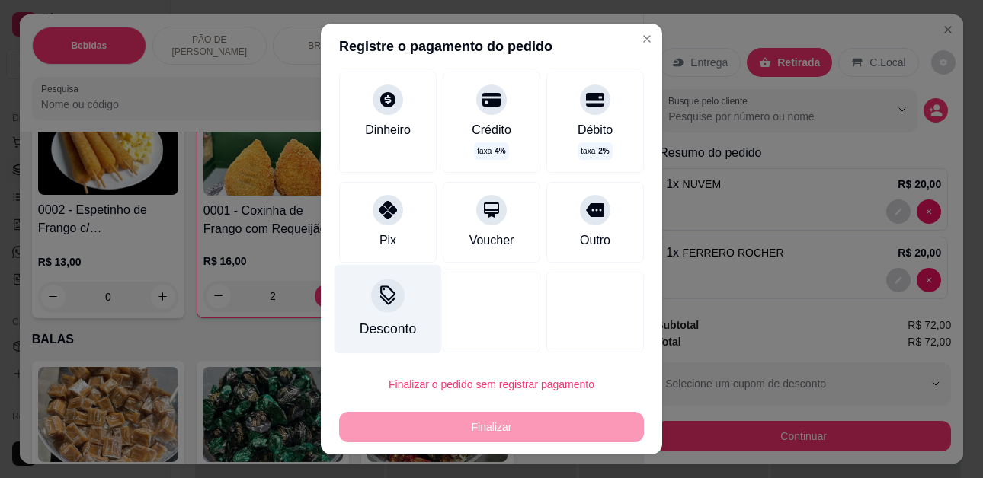
scroll to position [91, 0]
click at [378, 298] on icon at bounding box center [388, 295] width 20 height 20
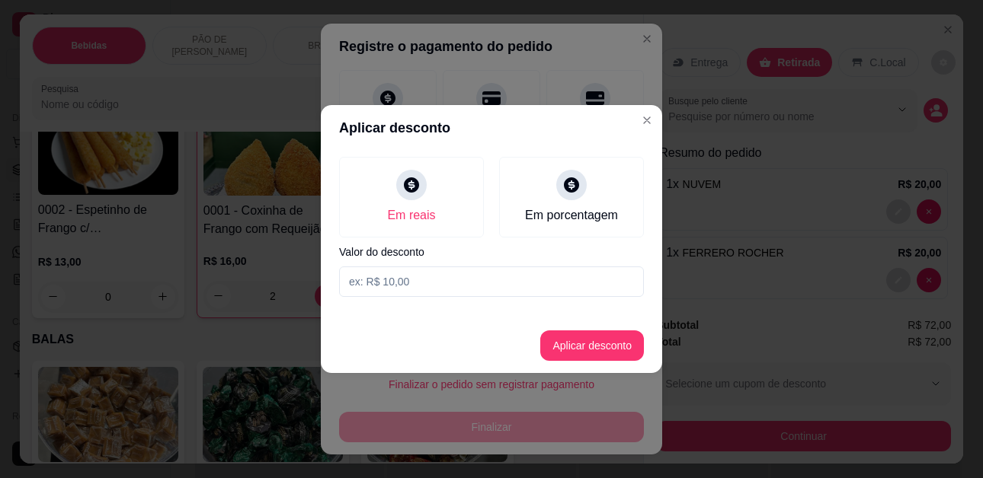
click at [397, 287] on input at bounding box center [491, 282] width 305 height 30
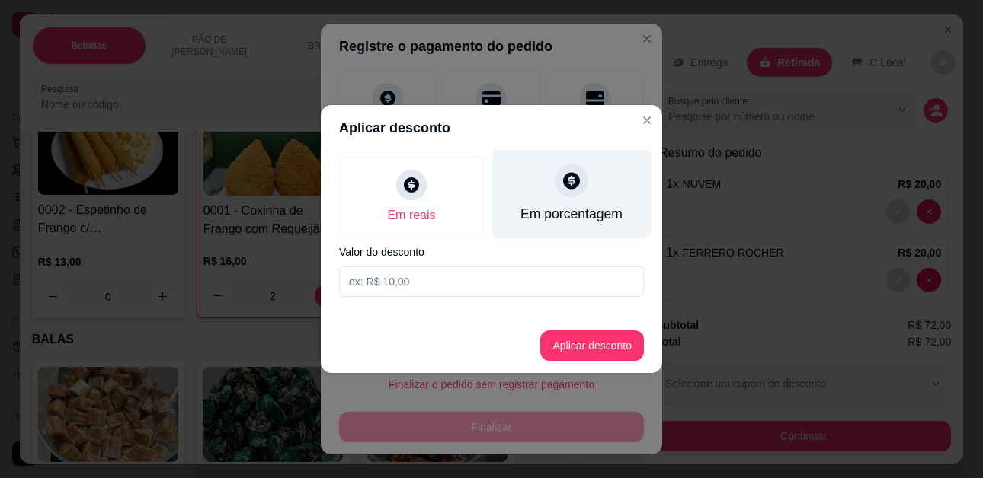
click at [544, 206] on div "Em porcentagem" at bounding box center [571, 214] width 102 height 20
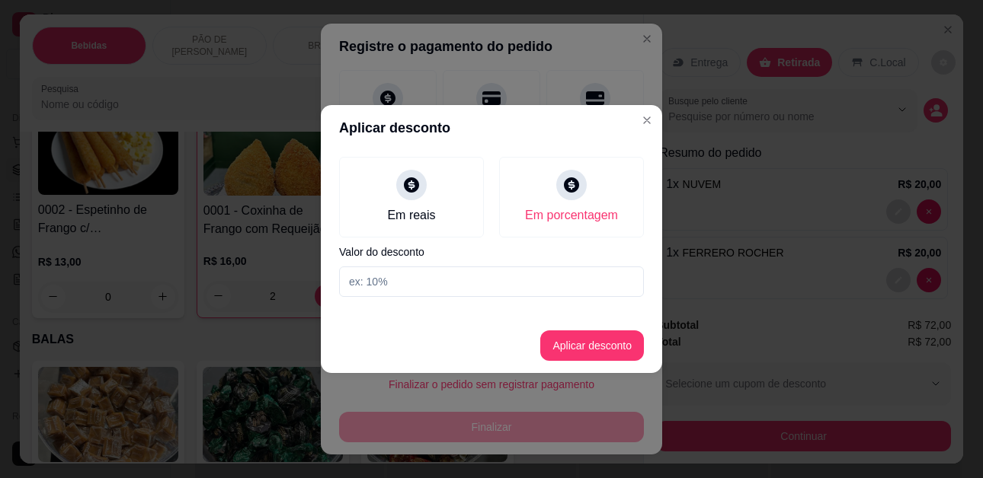
click at [455, 285] on input at bounding box center [491, 282] width 305 height 30
type input "10%"
click at [590, 346] on button "Aplicar desconto" at bounding box center [592, 346] width 104 height 30
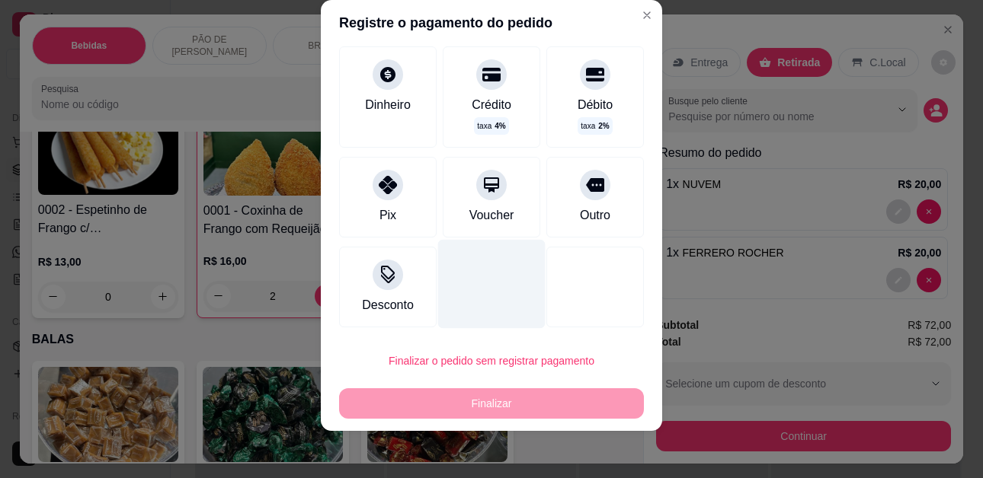
scroll to position [25, 0]
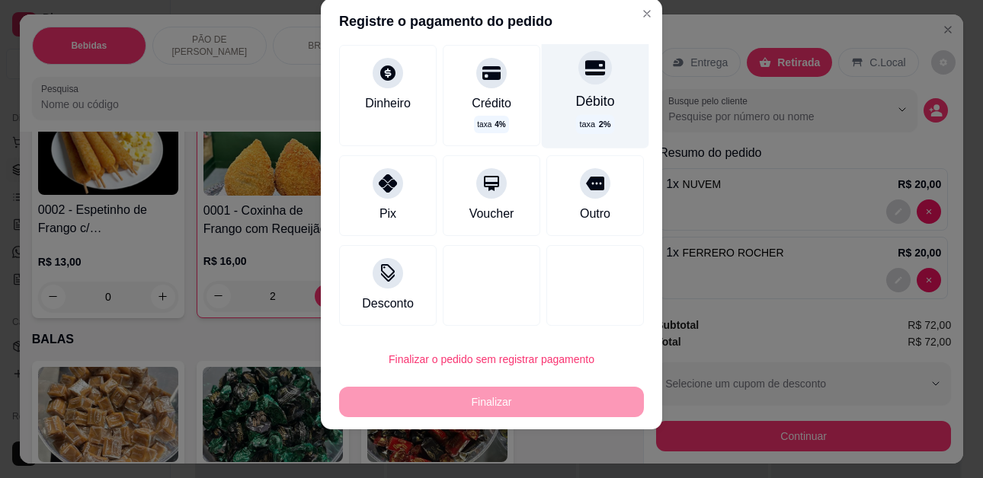
click at [585, 102] on div "Débito" at bounding box center [595, 101] width 39 height 20
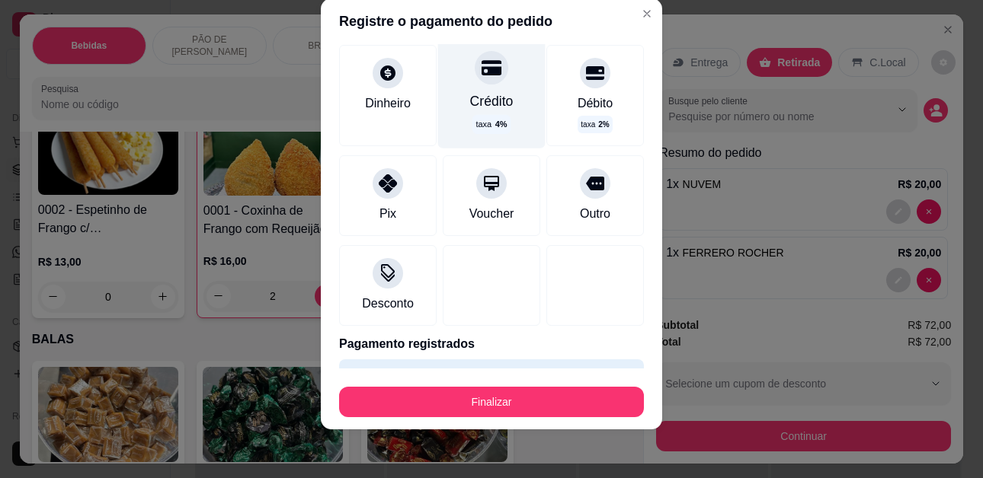
click at [496, 120] on div "Crédito taxa 4 %" at bounding box center [491, 92] width 107 height 111
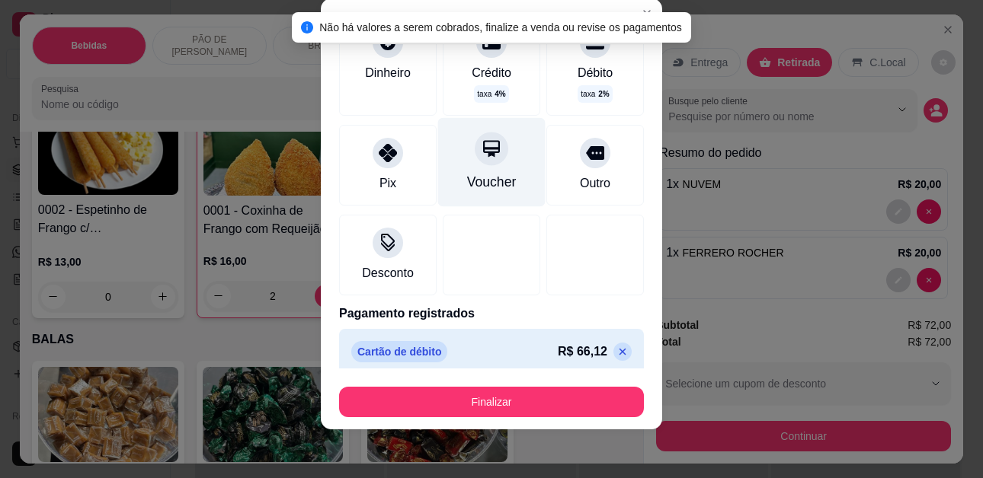
scroll to position [133, 0]
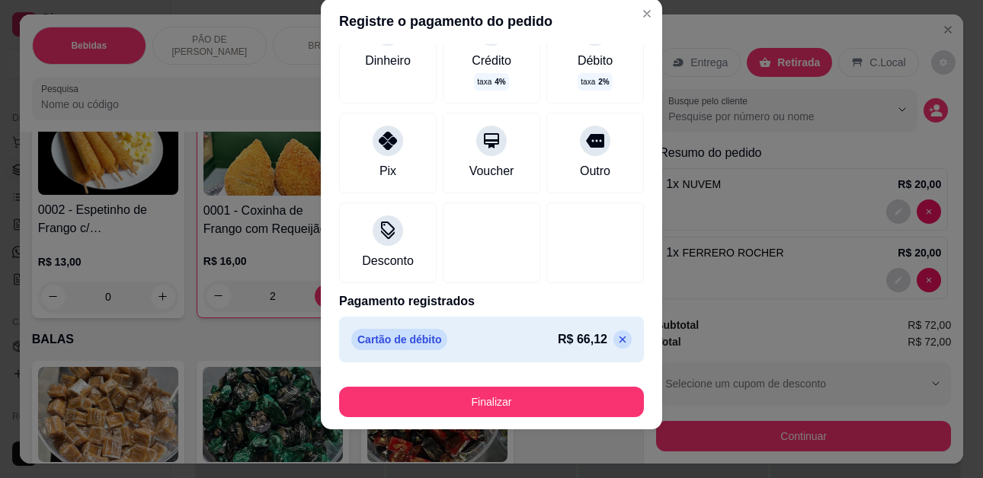
click at [619, 338] on icon at bounding box center [622, 340] width 7 height 7
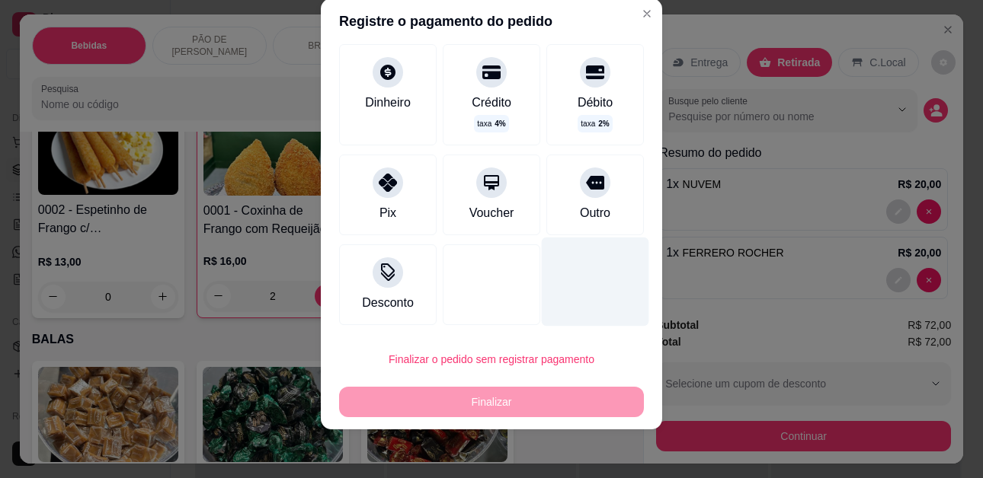
scroll to position [0, 0]
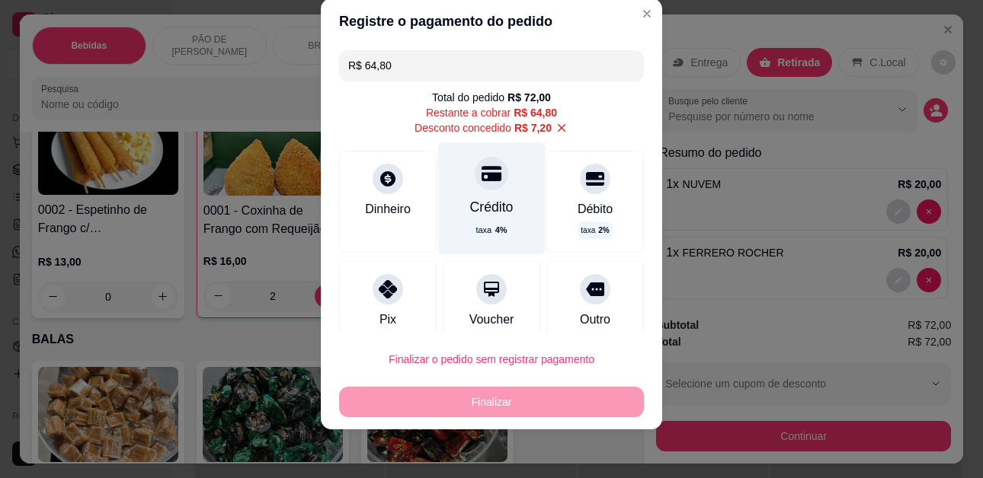
click at [483, 192] on div "Crédito taxa 4 %" at bounding box center [491, 198] width 107 height 111
type input "R$ 0,00"
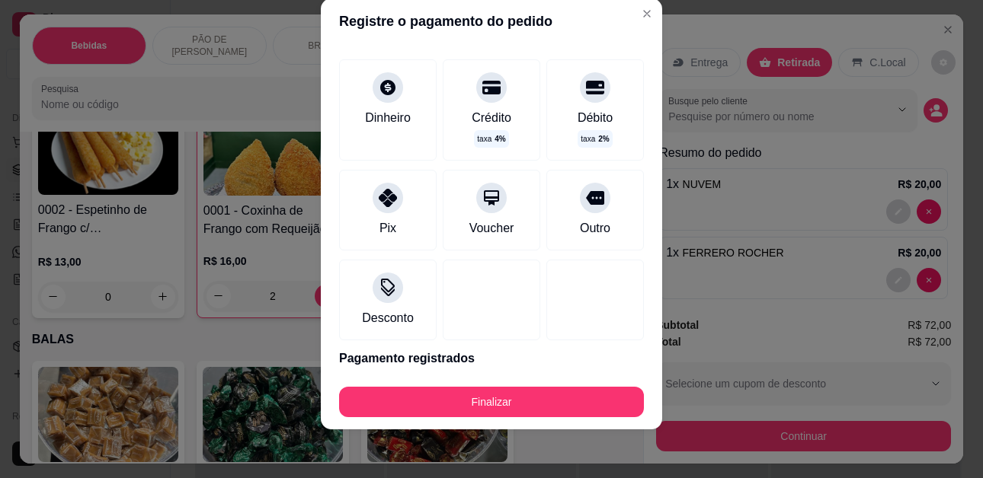
scroll to position [133, 0]
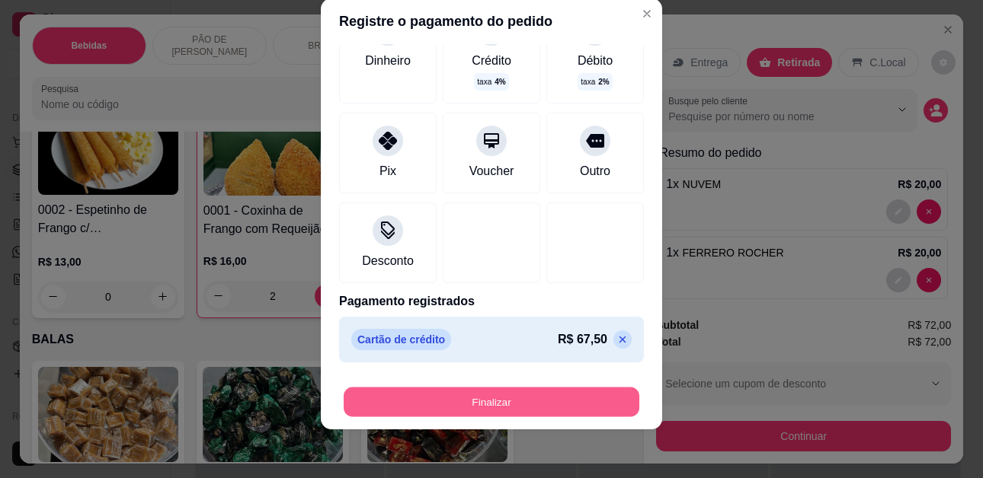
click at [552, 398] on button "Finalizar" at bounding box center [492, 402] width 296 height 30
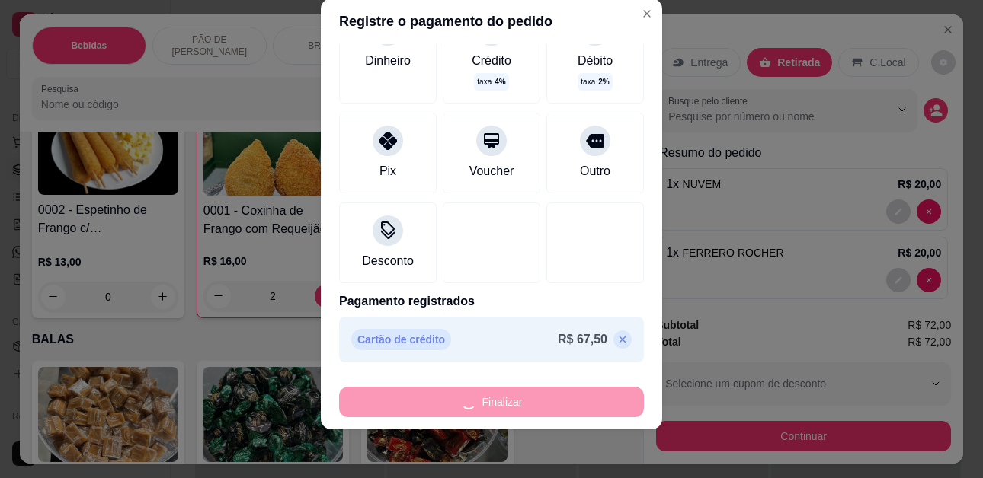
type input "0"
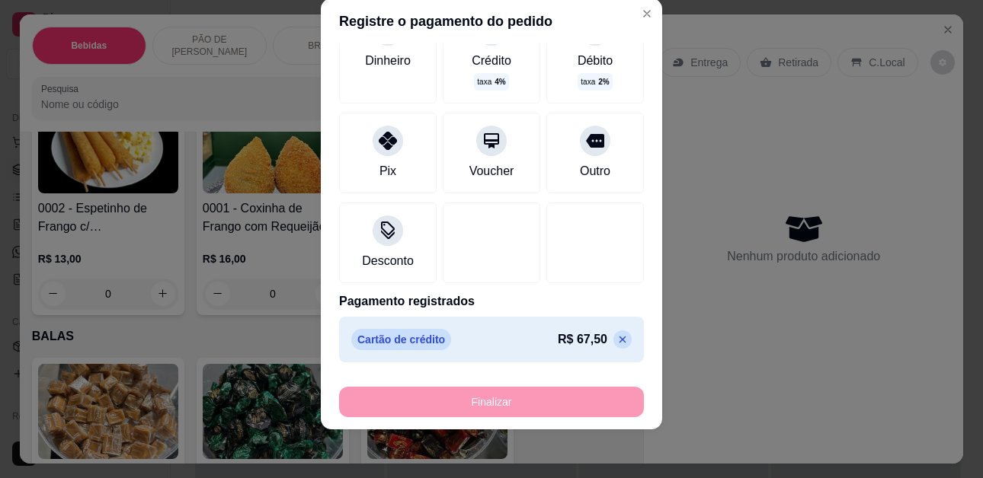
type input "-R$ 72,00"
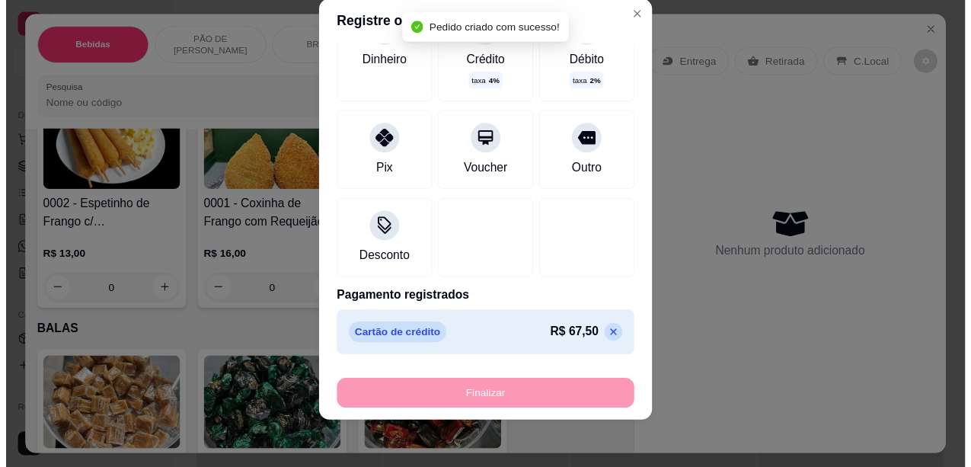
scroll to position [3579, 0]
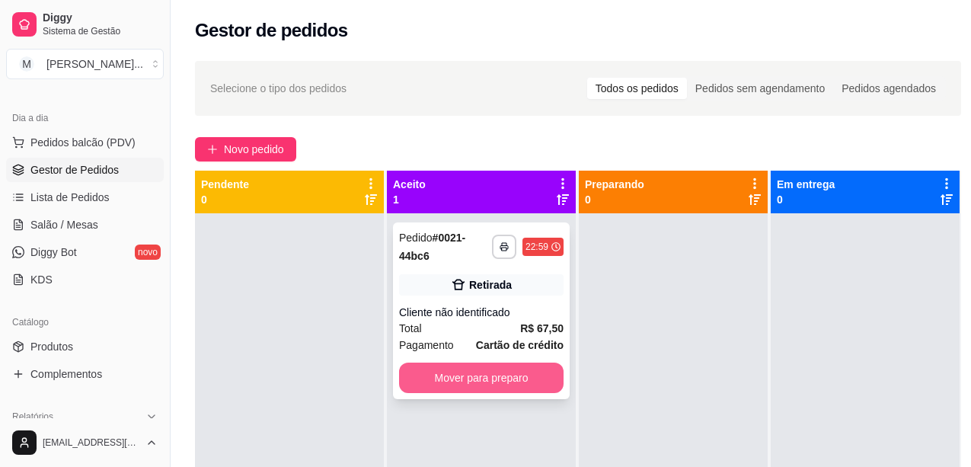
click at [498, 386] on button "Mover para preparo" at bounding box center [481, 378] width 165 height 30
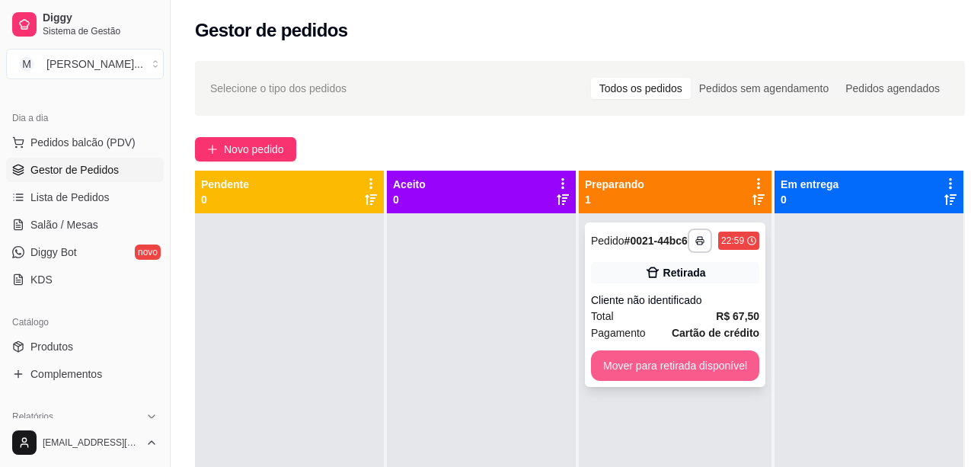
click at [625, 360] on button "Mover para retirada disponível" at bounding box center [675, 365] width 168 height 30
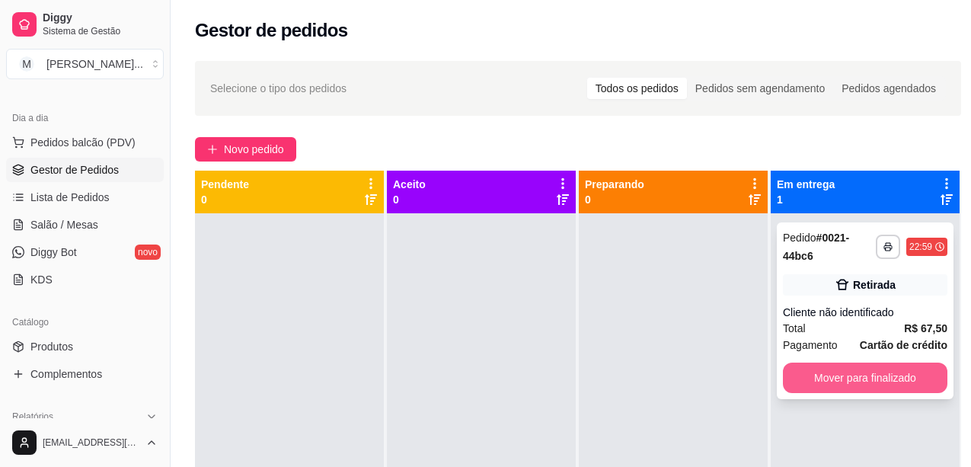
click at [847, 380] on button "Mover para finalizado" at bounding box center [865, 378] width 165 height 30
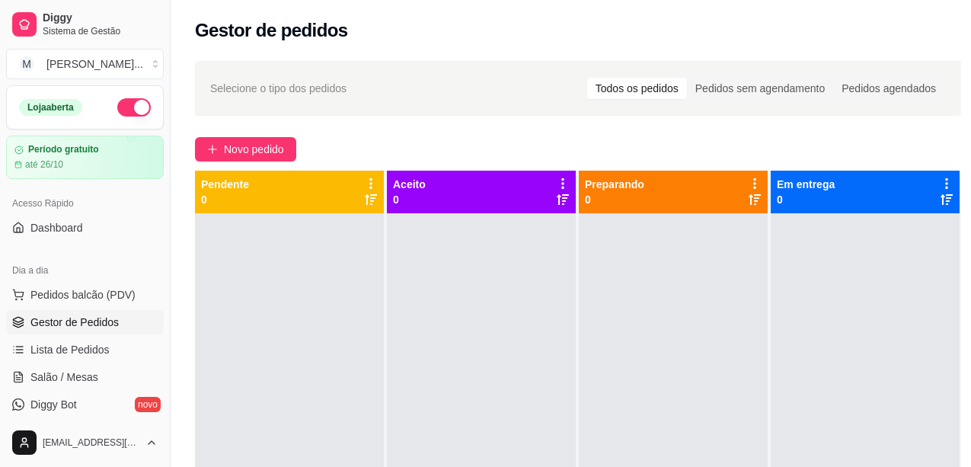
click at [75, 116] on div "Loja aberta" at bounding box center [85, 107] width 132 height 18
click at [75, 108] on div "Loja aberta" at bounding box center [50, 107] width 63 height 17
click at [84, 107] on div "Loja aberta" at bounding box center [85, 107] width 132 height 18
click at [57, 107] on div "Loja aberta" at bounding box center [50, 107] width 63 height 17
click at [62, 107] on div "Loja aberta" at bounding box center [50, 107] width 63 height 17
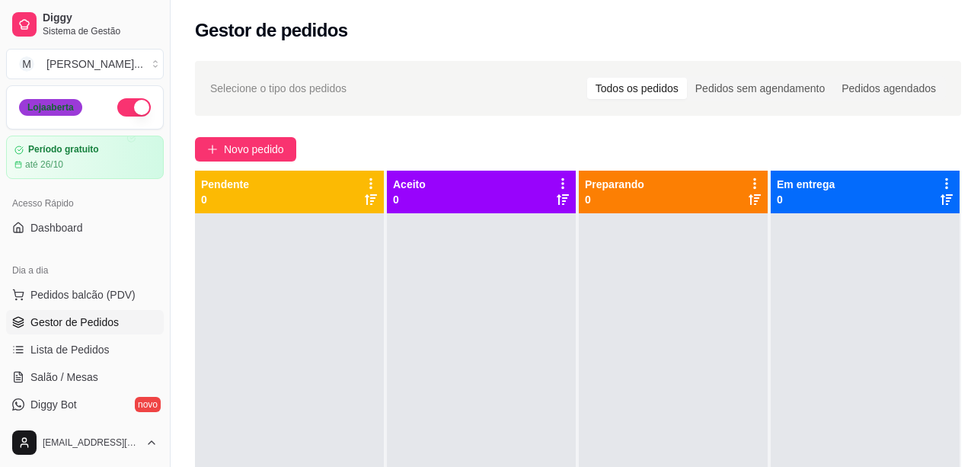
click at [70, 107] on div "Loja aberta" at bounding box center [50, 107] width 63 height 17
click at [123, 100] on button "button" at bounding box center [134, 107] width 34 height 18
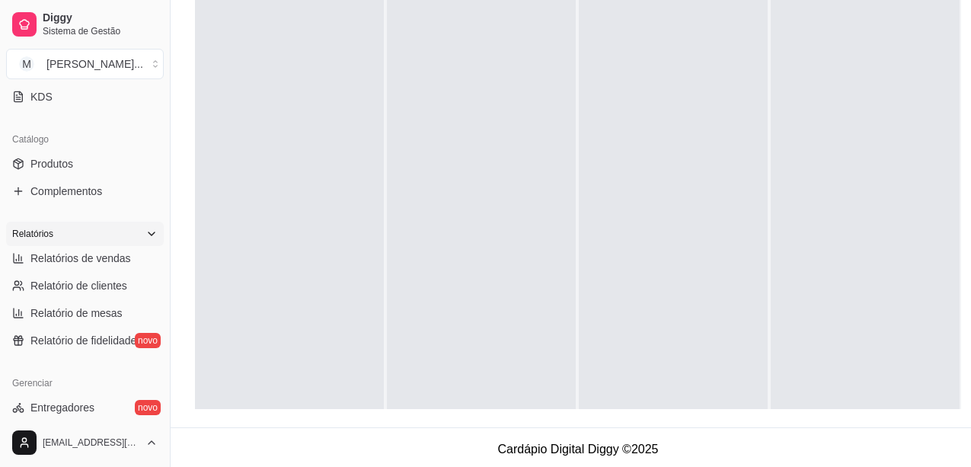
scroll to position [313, 0]
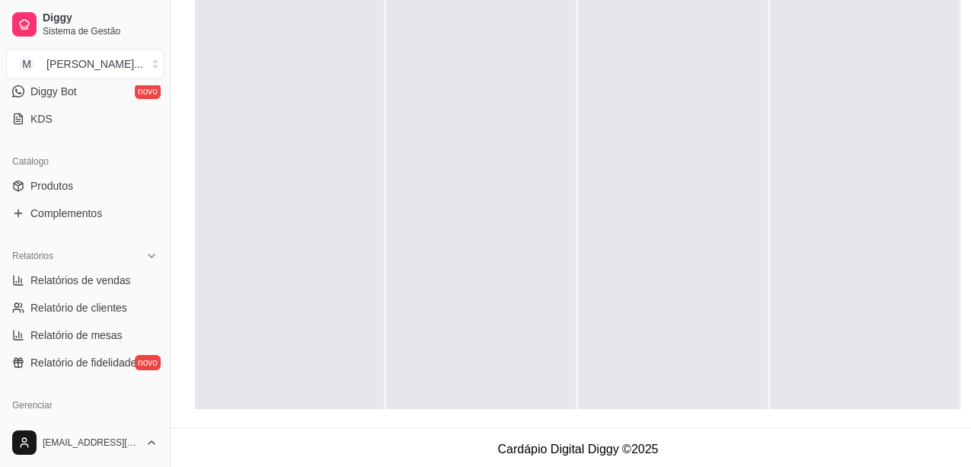
drag, startPoint x: 95, startPoint y: 167, endPoint x: 321, endPoint y: 121, distance: 230.1
click at [321, 121] on div at bounding box center [289, 218] width 189 height 467
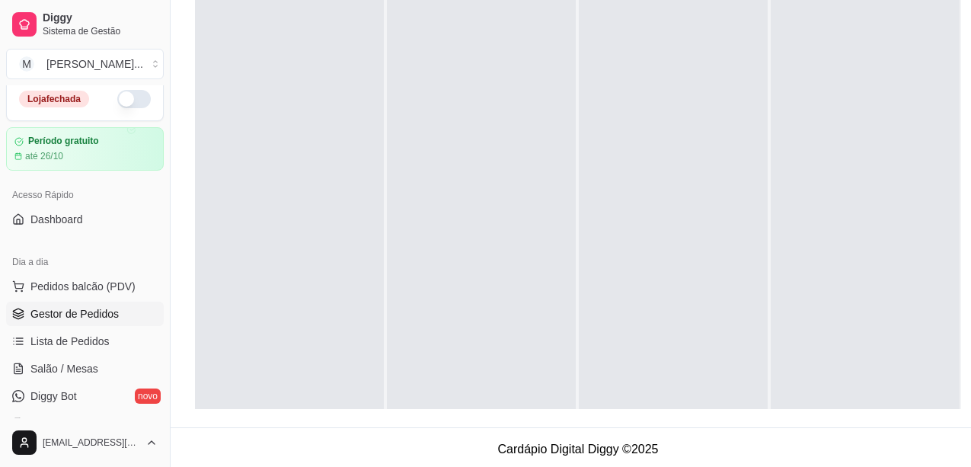
scroll to position [0, 0]
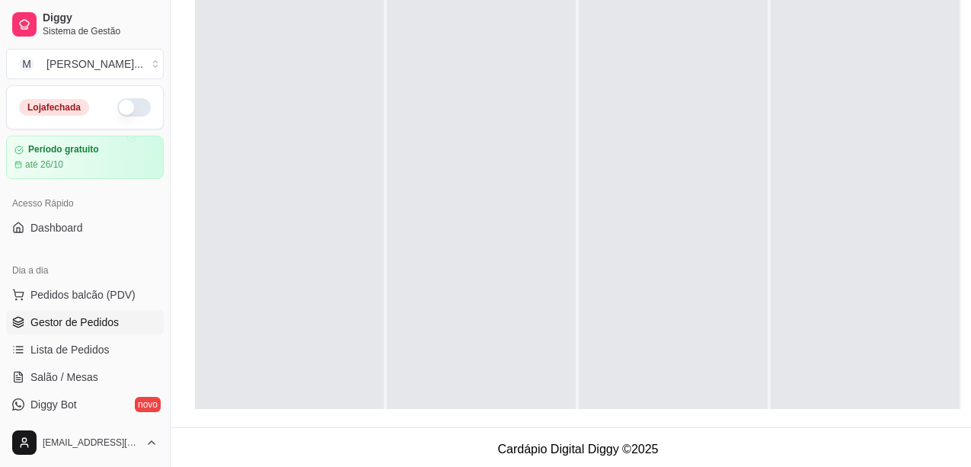
drag, startPoint x: 541, startPoint y: 177, endPoint x: 535, endPoint y: 182, distance: 8.1
click at [535, 181] on div "Pendente 0 Aceito 0 Preparando 0 Em entrega 0" at bounding box center [578, 175] width 766 height 467
